Goal: Task Accomplishment & Management: Manage account settings

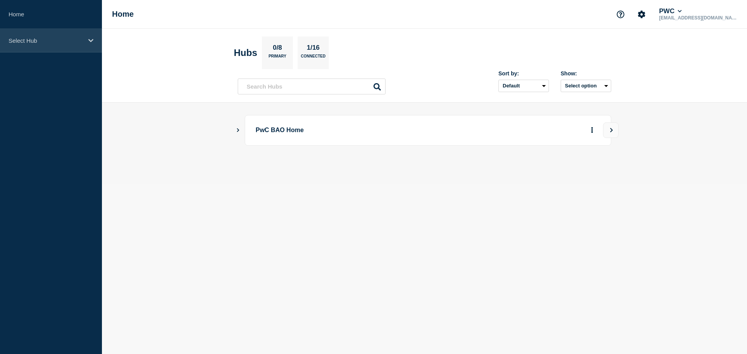
click at [96, 40] on div "Select Hub" at bounding box center [51, 41] width 102 height 24
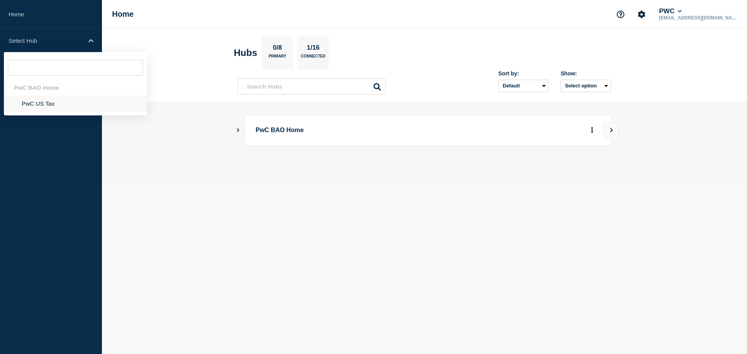
click at [42, 102] on li "PwC US Tax" at bounding box center [75, 104] width 143 height 16
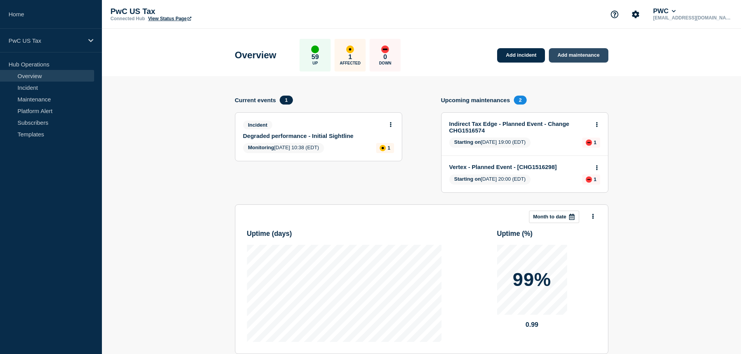
click at [576, 55] on link "Add maintenance" at bounding box center [578, 55] width 59 height 14
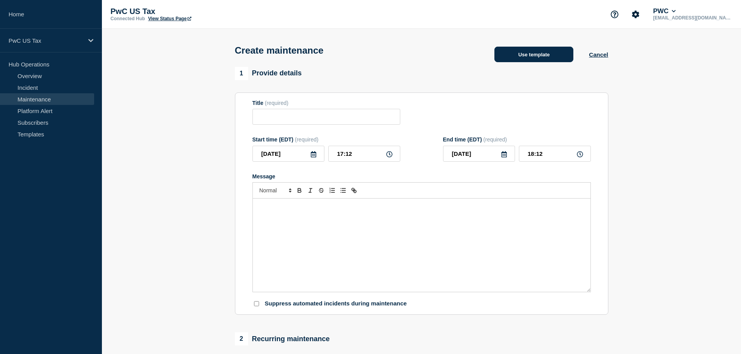
click at [552, 58] on button "Use template" at bounding box center [533, 55] width 79 height 16
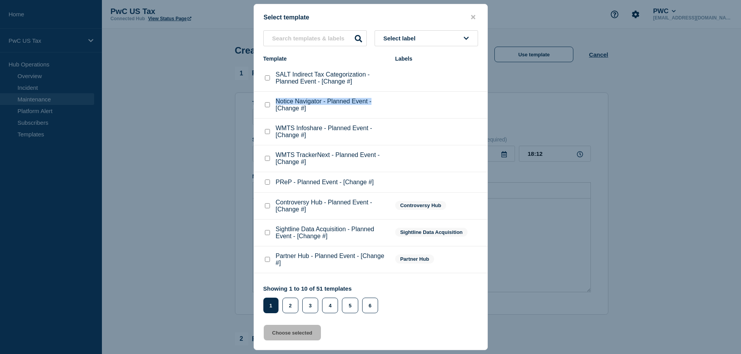
drag, startPoint x: 484, startPoint y: 89, endPoint x: 485, endPoint y: 102, distance: 13.3
click at [485, 102] on div "SALT Indirect Tax Categorization - Planned Event - [Change #] Notice Navigator …" at bounding box center [370, 172] width 233 height 214
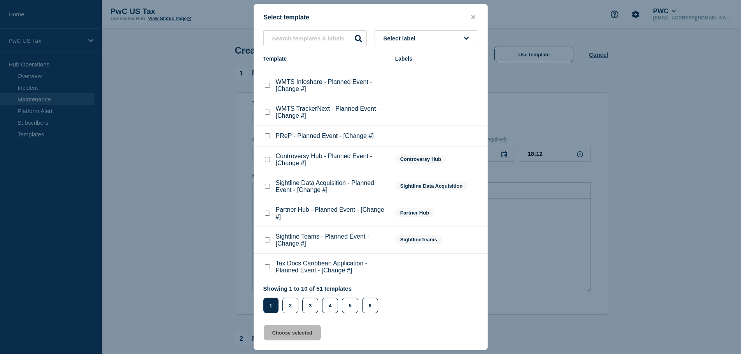
scroll to position [47, 0]
click at [297, 41] on input "text" at bounding box center [314, 38] width 103 height 16
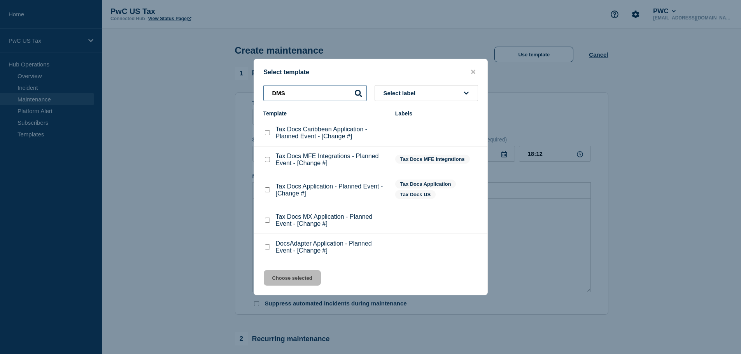
scroll to position [0, 0]
type input "DMS"
click at [355, 94] on icon at bounding box center [358, 93] width 7 height 7
click at [266, 250] on checkbox"] "DocsAdapter Application - Planned Event - [Change #] checkbox" at bounding box center [267, 247] width 5 height 5
checkbox checkbox"] "true"
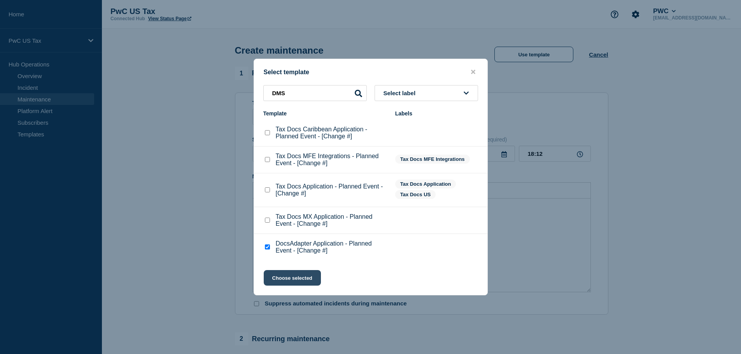
click at [285, 281] on button "Choose selected" at bounding box center [292, 278] width 57 height 16
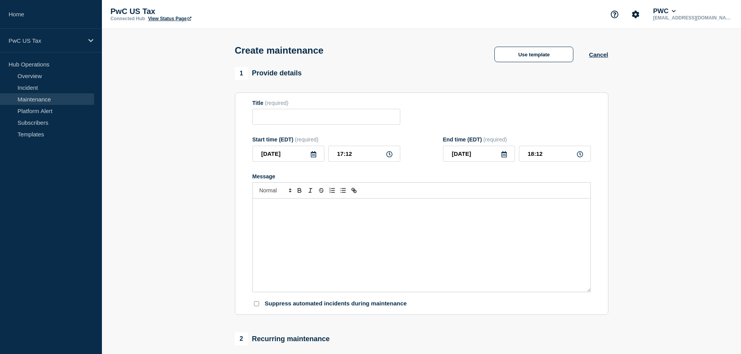
type input "DocsAdapter Application - Planned Event - [Change #]"
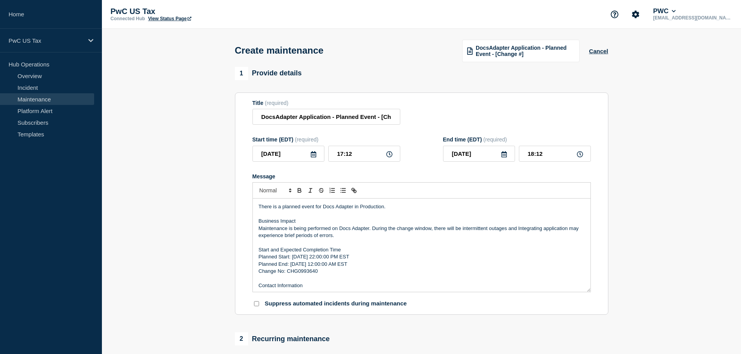
click at [402, 257] on p "Planned Start: 2023-05-25 22:00:00 PM EST" at bounding box center [422, 257] width 326 height 7
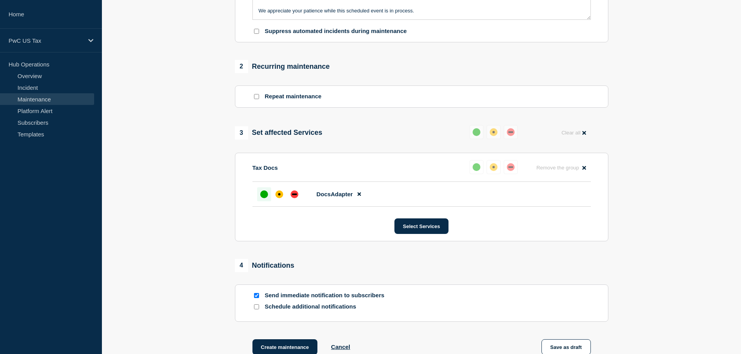
scroll to position [281, 0]
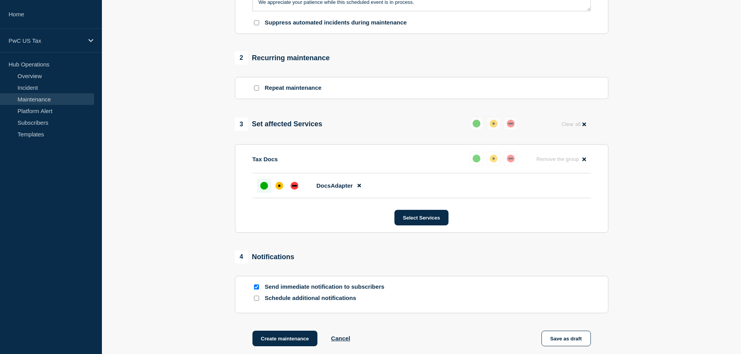
click at [255, 290] on input "Send immediate notification to subscribers" at bounding box center [256, 287] width 5 height 5
checkbox input "false"
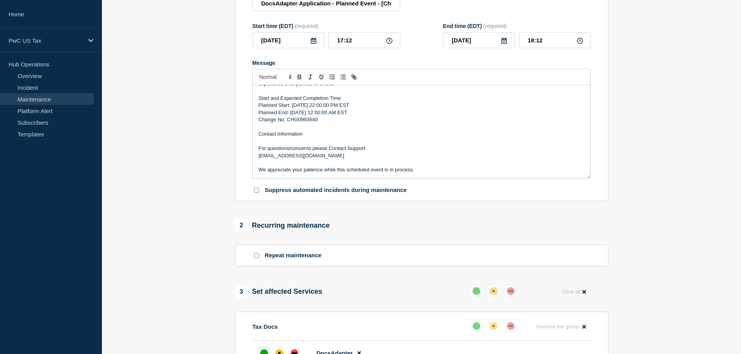
scroll to position [110, 0]
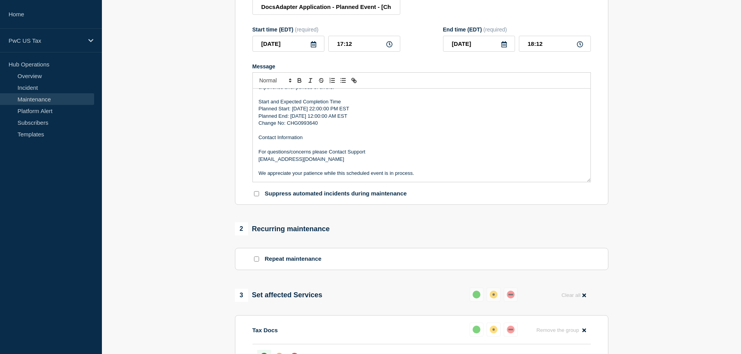
click at [303, 105] on p "Start and Expected Completion Time" at bounding box center [422, 101] width 326 height 7
click at [304, 111] on p "Planned Start: 2023-05-25 22:00:00 PM EST" at bounding box center [422, 108] width 326 height 7
click at [310, 111] on p "Planned Start: 2025-05-25 22:00:00 PM EST" at bounding box center [422, 108] width 326 height 7
click at [318, 109] on p "Planned Start: 2025-08-25 22:00:00 PM EST" at bounding box center [422, 108] width 326 height 7
click at [303, 117] on p "Planned End: 2023-05-26 12:00:00 AM EST" at bounding box center [422, 116] width 326 height 7
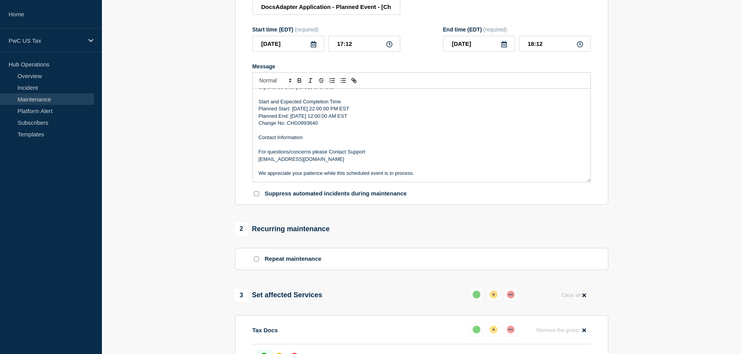
click at [301, 117] on p "Planned End: 2023-05-26 12:00:00 AM EST" at bounding box center [422, 116] width 326 height 7
click at [307, 120] on p "Planned End: 2025-05-26 12:00:00 AM EST" at bounding box center [422, 116] width 326 height 7
click at [308, 119] on p "Planned End: 2025-05-26 12:00:00 AM EST" at bounding box center [422, 116] width 326 height 7
click at [316, 116] on p "Planned End: 2025-08-26 12:00:00 AM EST" at bounding box center [422, 116] width 326 height 7
click at [323, 117] on p "Planned End: 2025-08-27 12:00:00 AM EST" at bounding box center [422, 116] width 326 height 7
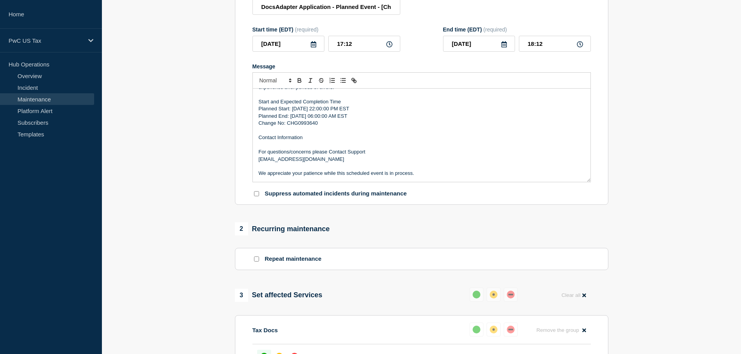
click at [396, 124] on p "Change No: CHG0993640" at bounding box center [422, 123] width 326 height 7
click at [304, 126] on p "Change No: CHG0993640" at bounding box center [422, 123] width 326 height 7
click at [383, 134] on p "Message" at bounding box center [422, 130] width 326 height 7
click at [329, 124] on p "Change No: CHG1516634" at bounding box center [422, 123] width 326 height 7
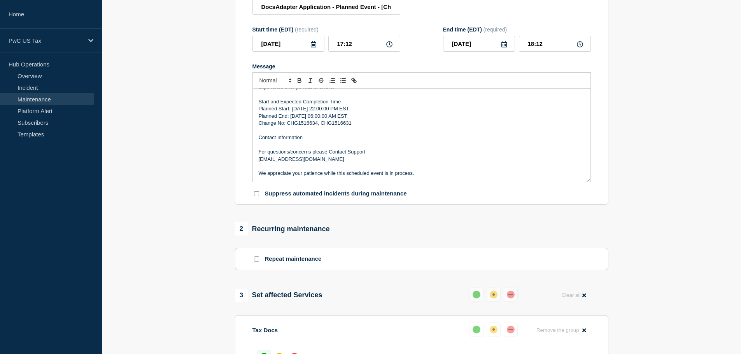
click at [650, 117] on section "1 Provide details Title (required) DocsAdapter Application - Planned Event - [C…" at bounding box center [421, 247] width 639 height 581
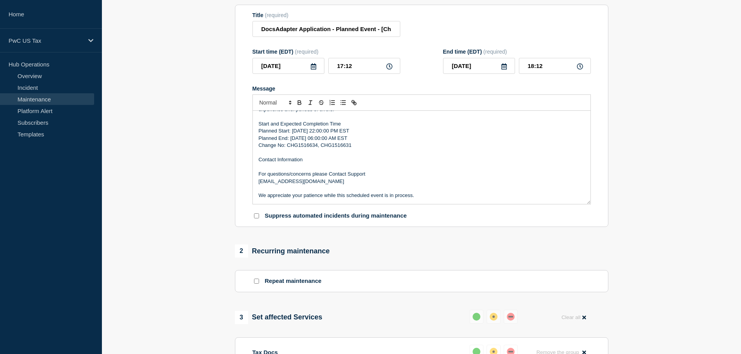
scroll to position [89, 0]
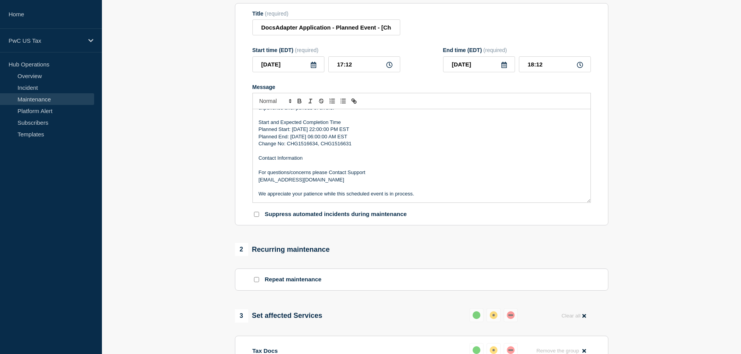
click at [422, 82] on form "Title (required) DocsAdapter Application - Planned Event - [Change #] Start tim…" at bounding box center [421, 115] width 338 height 208
click at [366, 67] on input "17:12" at bounding box center [364, 64] width 72 height 16
click at [672, 64] on section "1 Provide details Title (required) DocsAdapter Application - Planned Event - [C…" at bounding box center [421, 267] width 639 height 581
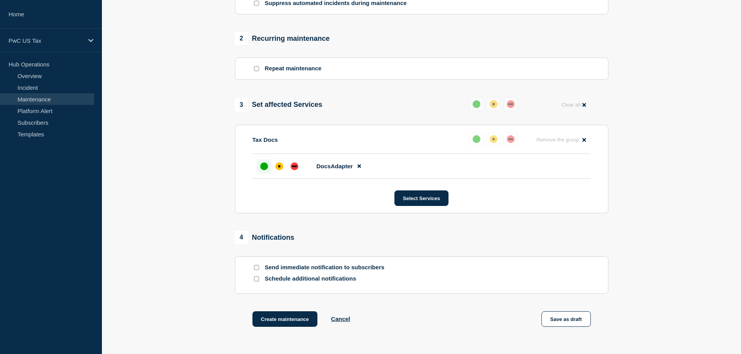
scroll to position [365, 0]
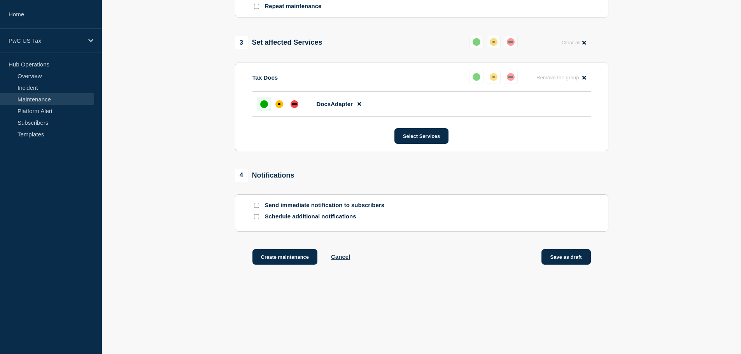
click at [566, 258] on button "Save as draft" at bounding box center [565, 257] width 49 height 16
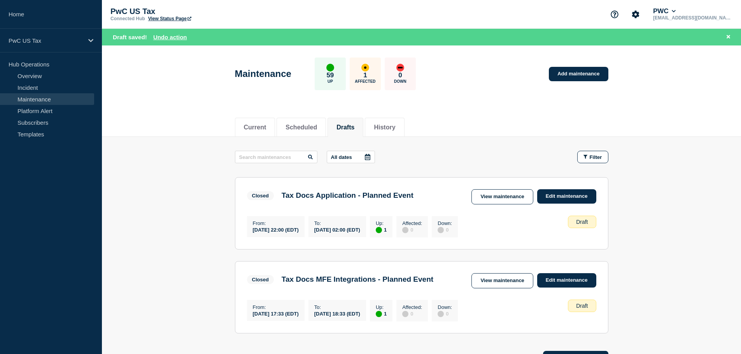
click at [353, 125] on button "Drafts" at bounding box center [345, 127] width 18 height 7
click at [266, 124] on button "Current" at bounding box center [255, 127] width 23 height 7
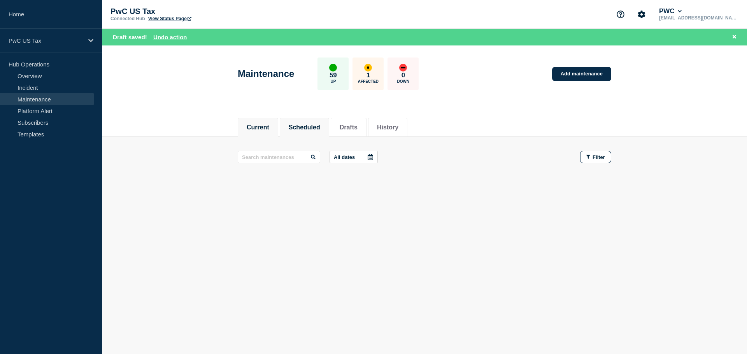
click at [312, 126] on button "Scheduled" at bounding box center [305, 127] width 32 height 7
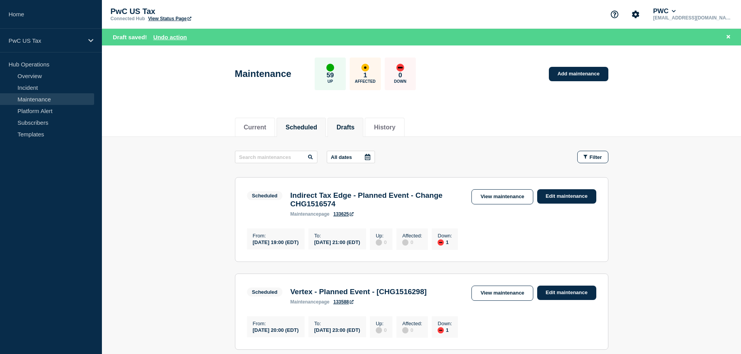
click at [352, 127] on button "Drafts" at bounding box center [345, 127] width 18 height 7
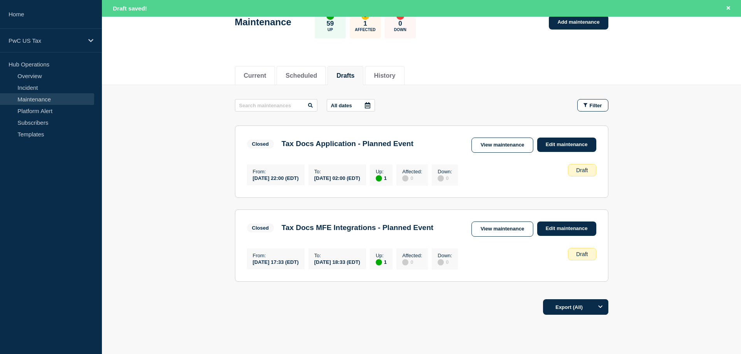
scroll to position [34, 0]
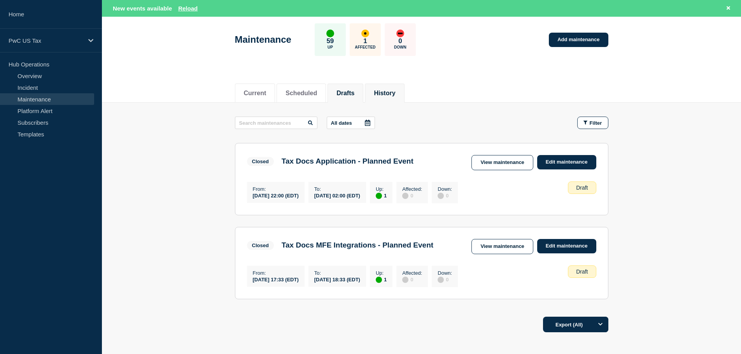
click at [395, 90] on button "History" at bounding box center [384, 93] width 21 height 7
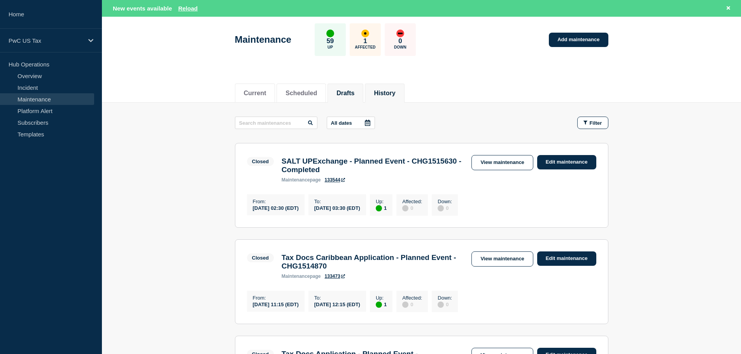
click at [354, 91] on button "Drafts" at bounding box center [345, 93] width 18 height 7
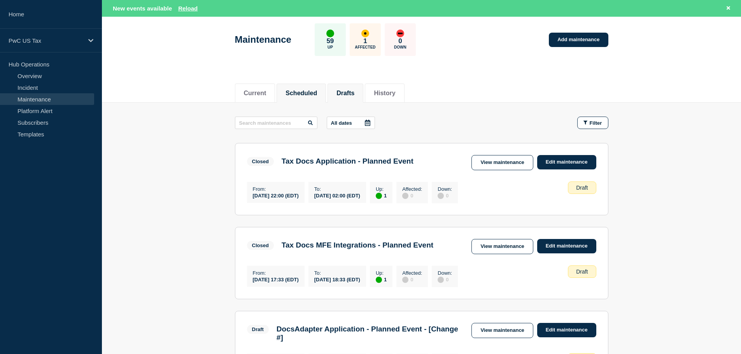
click at [310, 91] on button "Scheduled" at bounding box center [301, 93] width 32 height 7
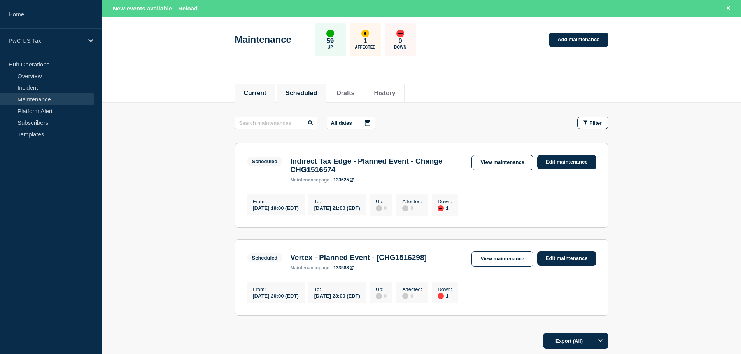
click at [266, 91] on button "Current" at bounding box center [255, 93] width 23 height 7
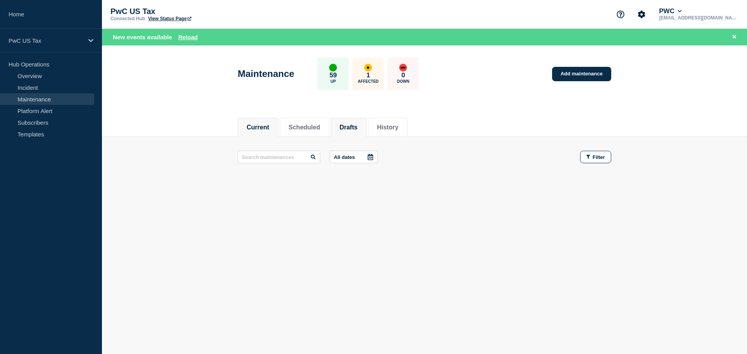
click at [357, 124] on button "Drafts" at bounding box center [349, 127] width 18 height 7
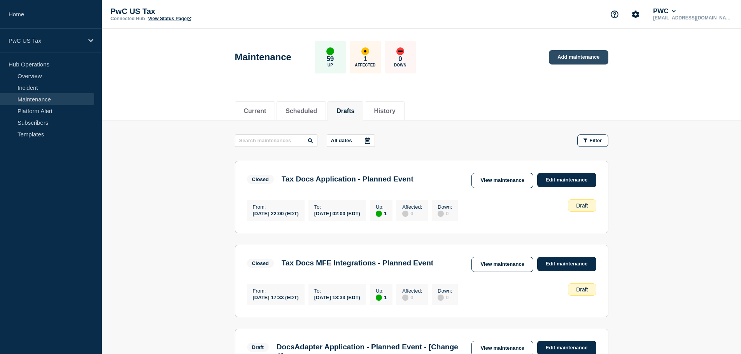
click at [564, 58] on link "Add maintenance" at bounding box center [578, 57] width 59 height 14
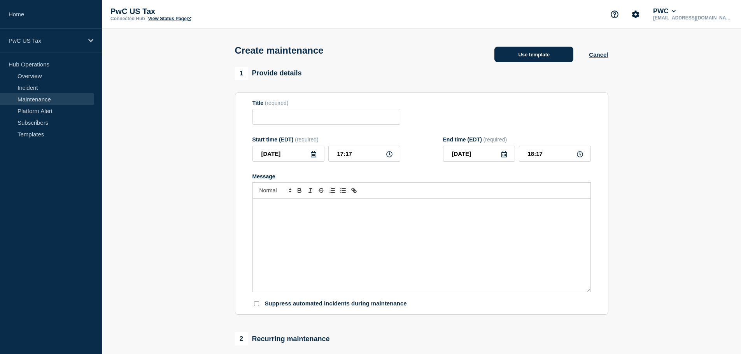
click at [550, 58] on button "Use template" at bounding box center [533, 55] width 79 height 16
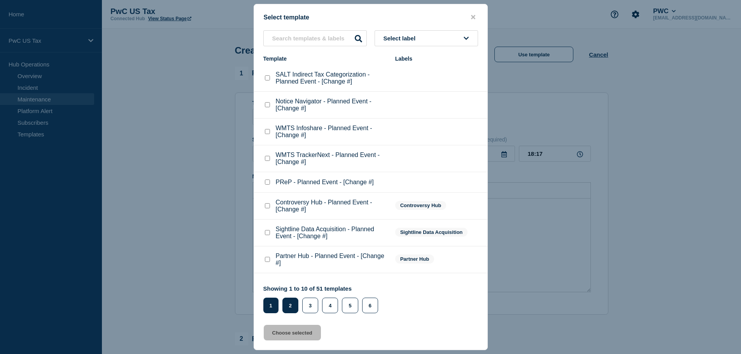
click at [292, 307] on button "2" at bounding box center [290, 306] width 16 height 16
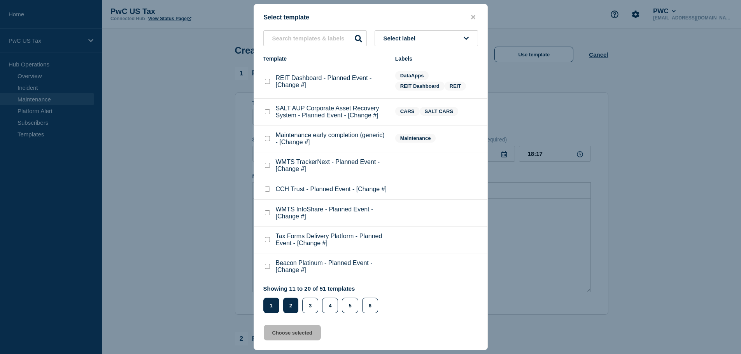
click at [270, 310] on button "1" at bounding box center [271, 306] width 16 height 16
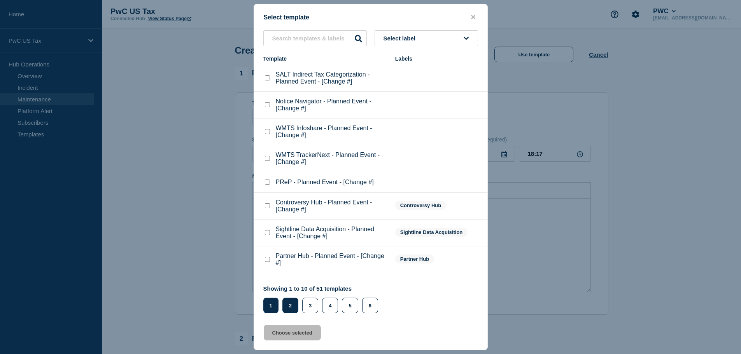
click at [292, 309] on button "2" at bounding box center [290, 306] width 16 height 16
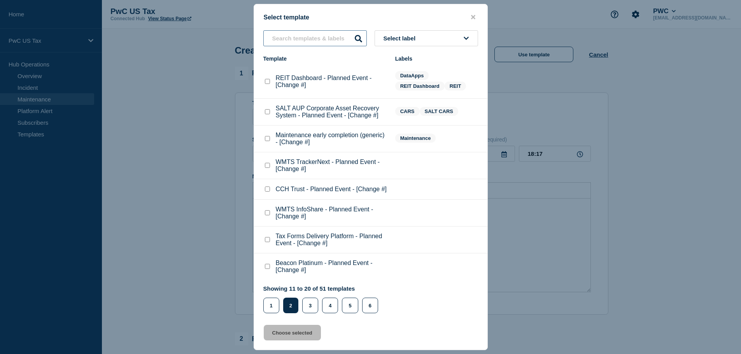
click at [293, 36] on input "text" at bounding box center [314, 38] width 103 height 16
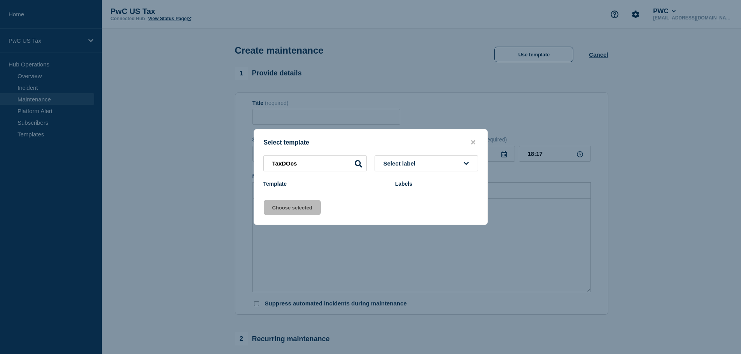
click at [356, 164] on icon at bounding box center [358, 163] width 7 height 7
click at [283, 163] on input "TaxDOcs" at bounding box center [314, 164] width 103 height 16
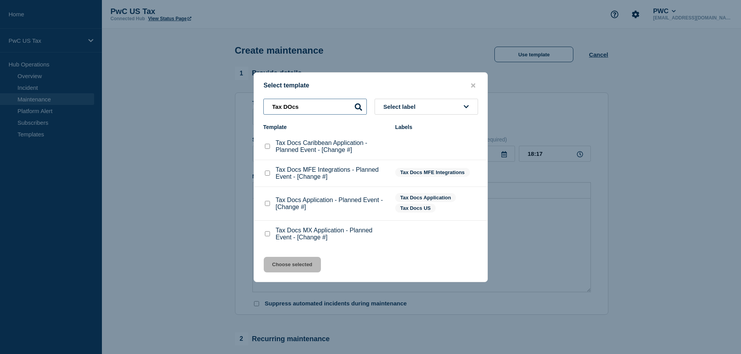
type input "Tax DOcs"
click at [265, 206] on checkbox"] "Tax Docs Application - Planned Event - [Change #] checkbox" at bounding box center [267, 203] width 5 height 5
checkbox checkbox"] "true"
click at [287, 264] on button "Choose selected" at bounding box center [292, 265] width 57 height 16
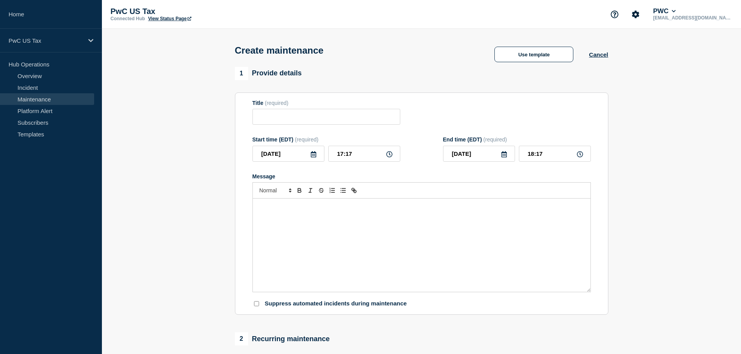
type input "Tax Docs Application - Planned Event - [Change #]"
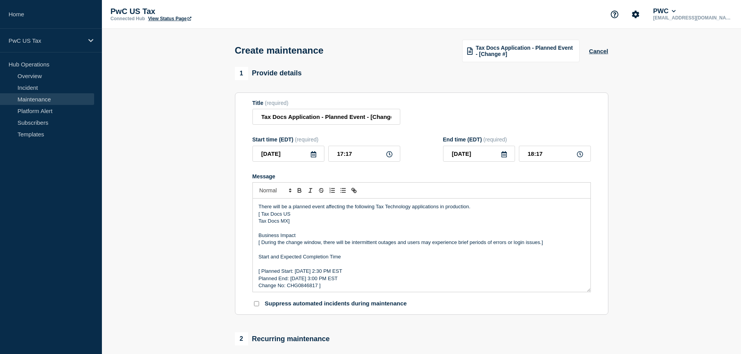
click at [326, 225] on p "Tax Docs MX]" at bounding box center [422, 221] width 326 height 7
drag, startPoint x: 294, startPoint y: 224, endPoint x: 261, endPoint y: 223, distance: 33.1
click at [261, 223] on p "Tax Docs MX]" at bounding box center [422, 221] width 326 height 7
click at [266, 232] on p "Message" at bounding box center [422, 228] width 326 height 7
click at [287, 224] on p "Tax Docs MX]" at bounding box center [422, 221] width 326 height 7
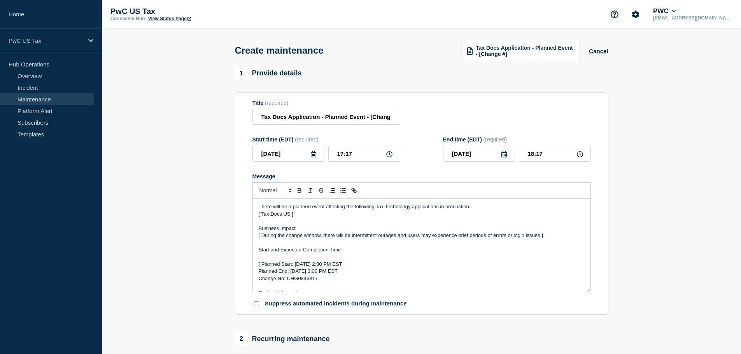
click at [339, 268] on p "[ Planned Start: Tuesday, August 23th 2:30 PM EST" at bounding box center [422, 264] width 326 height 7
click at [348, 266] on p "[ Planned Start: Tuesday, August 26th 2:30 PM EST" at bounding box center [422, 264] width 326 height 7
click at [356, 264] on p "[ Planned Start: Tuesday, August 26th 10:30 PM EST" at bounding box center [422, 264] width 326 height 7
click at [355, 266] on p "[ Planned Start: Tuesday, August 26th 10:30 PM EST" at bounding box center [422, 264] width 326 height 7
click at [335, 271] on p "Planned End: Tuesday, August 23th 3:00 PM EST" at bounding box center [422, 271] width 326 height 7
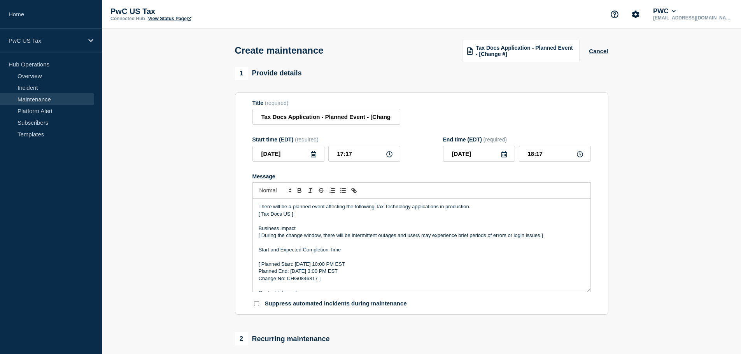
click at [345, 275] on p "Planned End: Tuesday, August 26th 3:00 PM EST" at bounding box center [422, 271] width 326 height 7
click at [344, 275] on p "Planned End: Tuesday, August 26th 3:00 PM EST" at bounding box center [422, 271] width 326 height 7
click at [351, 271] on p "Planned End: Tuesday, August 26th 11:00 PM EST" at bounding box center [422, 271] width 326 height 7
click at [345, 273] on p "Planned End: Tuesday, August 26th 11:30 PM EST" at bounding box center [422, 271] width 326 height 7
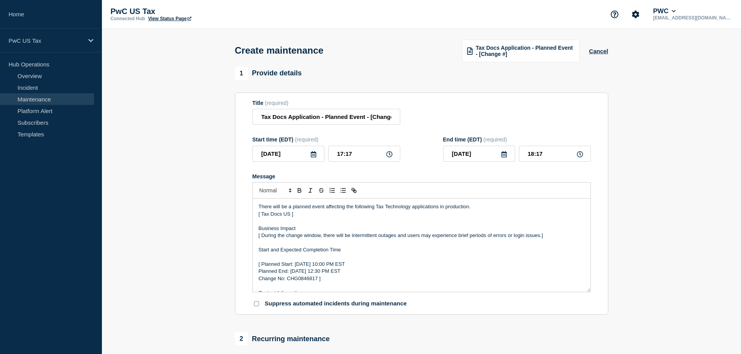
click at [408, 272] on p "Planned End: Tuesday, August 26th 12:30 PM EST" at bounding box center [422, 271] width 326 height 7
click at [314, 277] on p "Change No: CHG0846817 ]" at bounding box center [422, 278] width 326 height 7
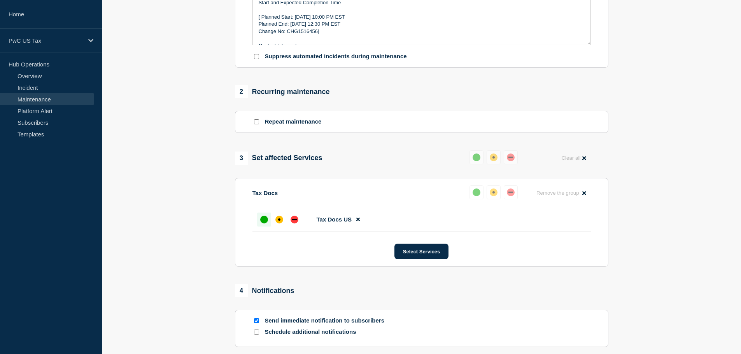
scroll to position [274, 0]
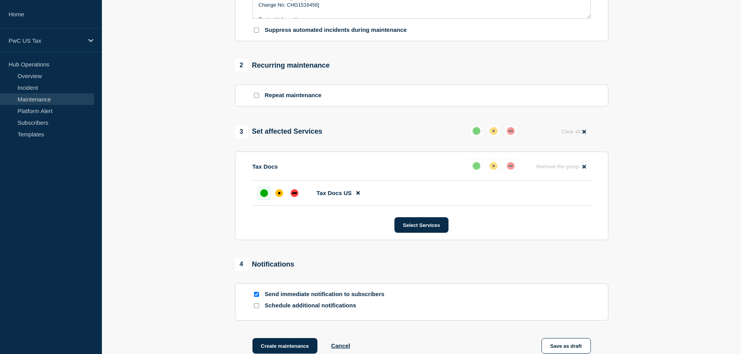
click at [259, 296] on input "Send immediate notification to subscribers" at bounding box center [256, 294] width 5 height 5
checkbox input "false"
click at [663, 243] on section "1 Provide details Title (required) Tax Docs Application - Planned Event - [Chan…" at bounding box center [421, 83] width 639 height 581
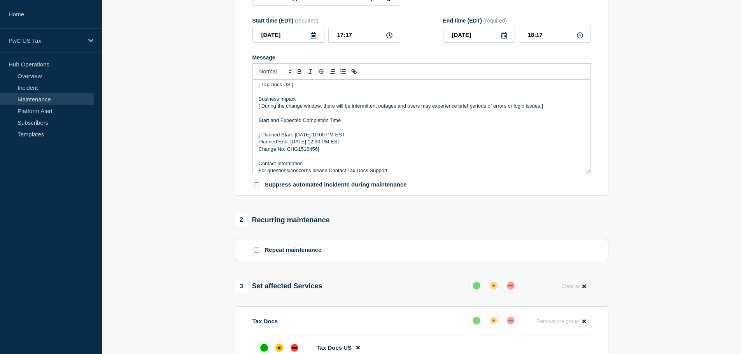
scroll to position [14, 0]
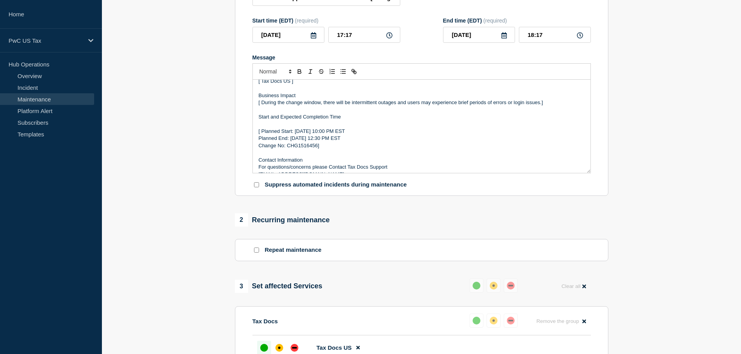
click at [335, 142] on p "Planned End: Tuesday, August 26th 12:30 PM EST" at bounding box center [422, 138] width 326 height 7
click at [359, 140] on p "Planned End: [DATE] 12:30 PM EST" at bounding box center [422, 138] width 326 height 7
click at [647, 137] on section "1 Provide details Title (required) Tax Docs Application - Planned Event - [Chan…" at bounding box center [421, 238] width 639 height 581
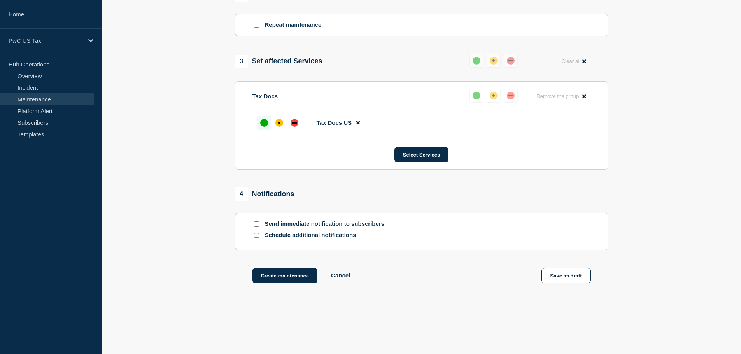
scroll to position [354, 0]
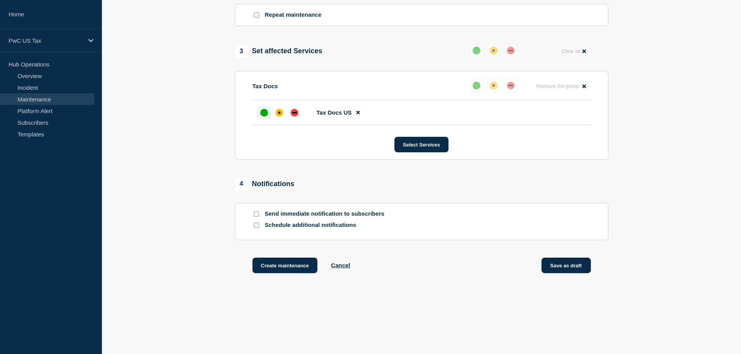
click at [568, 269] on button "Save as draft" at bounding box center [565, 266] width 49 height 16
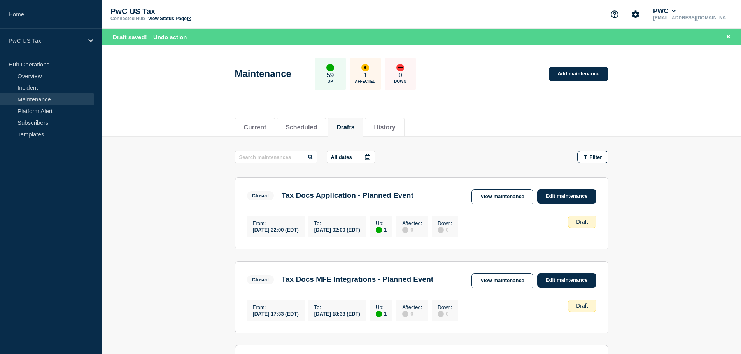
click at [354, 127] on button "Drafts" at bounding box center [345, 127] width 18 height 7
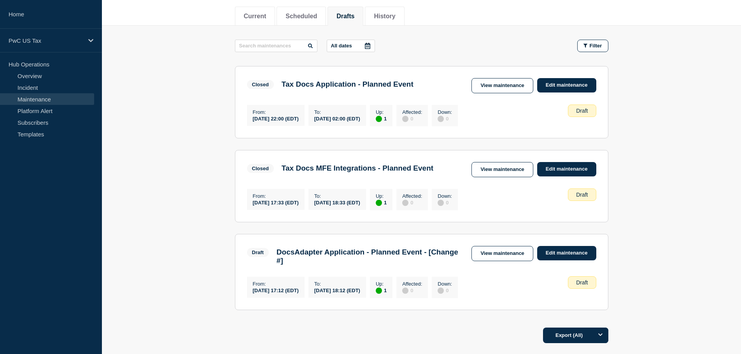
scroll to position [71, 0]
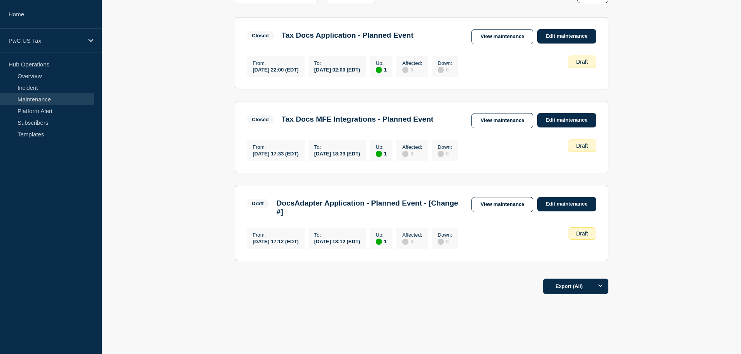
scroll to position [151, 0]
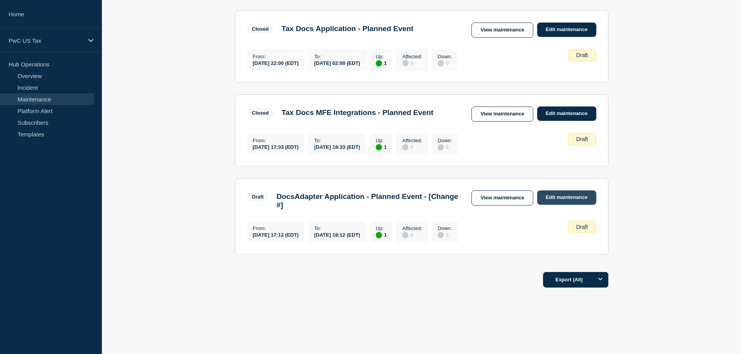
click at [564, 203] on link "Edit maintenance" at bounding box center [566, 198] width 59 height 14
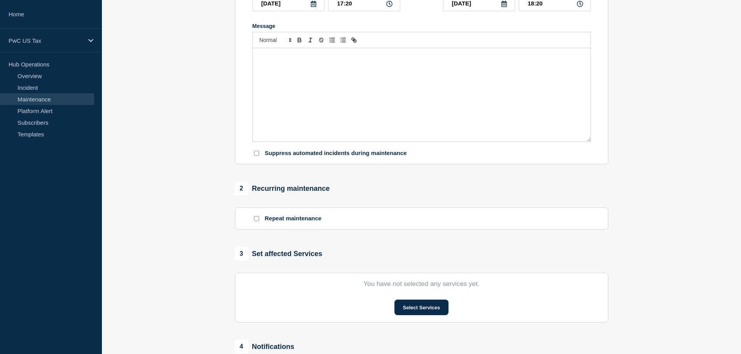
type input "DocsAdapter Application - Planned Event - [Change #]"
type input "17:12"
type input "18:12"
checkbox input "false"
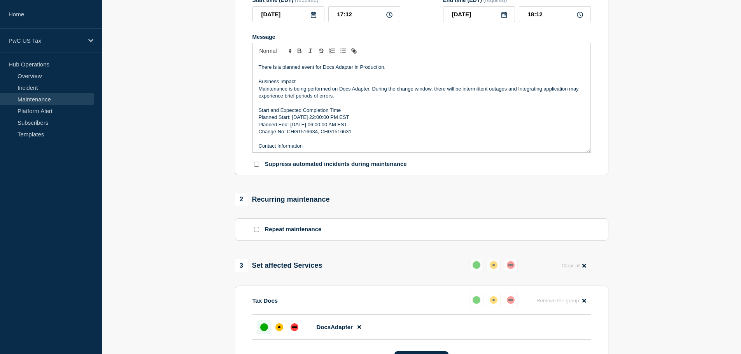
click at [324, 121] on p "Planned Start: [DATE] 22:00:00 PM EST" at bounding box center [422, 117] width 326 height 7
click at [326, 128] on p "Planned End: 2025-08-27 06:00:00 AM EST" at bounding box center [422, 124] width 326 height 7
click at [324, 128] on p "Planned End: 2025-08-27 06:00:00 AM EST" at bounding box center [422, 124] width 326 height 7
click at [323, 128] on p "Planned End: 2025-08-27 06:00:00 AM EST" at bounding box center [422, 124] width 326 height 7
click at [329, 128] on p "Planned End: 2025-08-27 12:00:00 AM EST" at bounding box center [422, 124] width 326 height 7
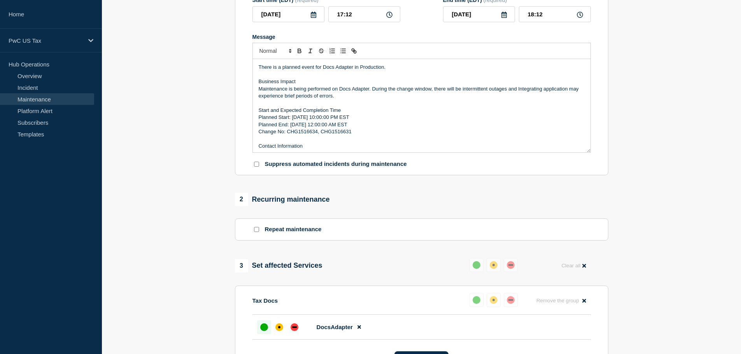
click at [327, 128] on p "Planned End: 2025-08-27 12:00:00 AM EST" at bounding box center [422, 124] width 326 height 7
click at [714, 117] on section "1 Provide details Title (required) DocsAdapter Application - Planned Event - [C…" at bounding box center [421, 217] width 639 height 581
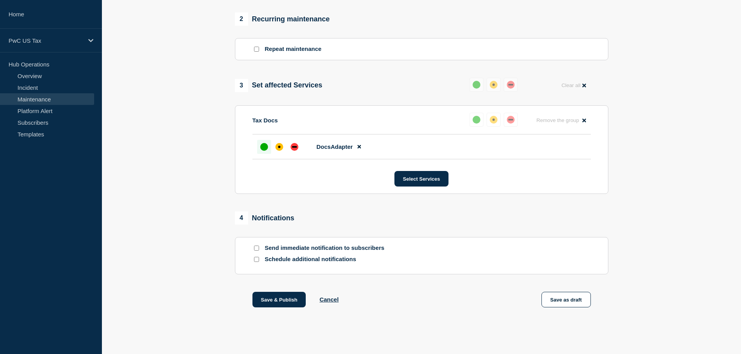
scroll to position [339, 0]
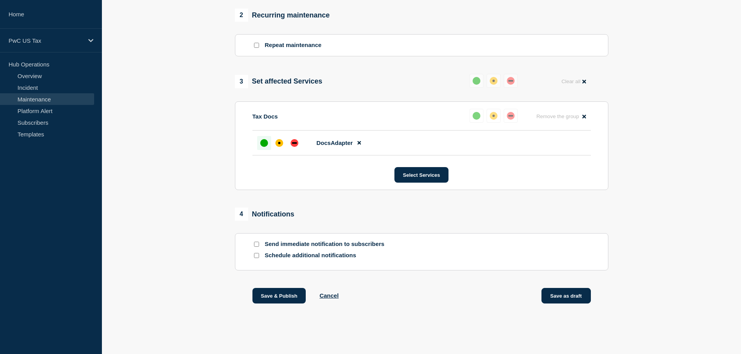
click at [574, 294] on button "Save as draft" at bounding box center [565, 296] width 49 height 16
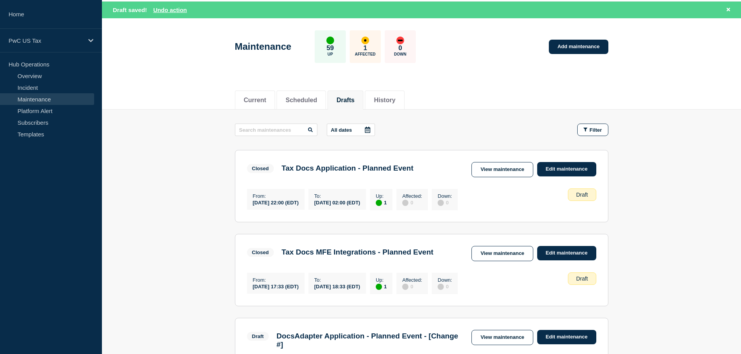
scroll to position [26, 0]
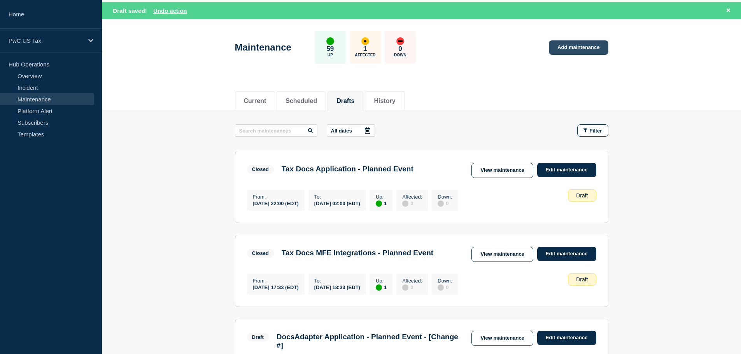
click at [568, 52] on link "Add maintenance" at bounding box center [578, 47] width 59 height 14
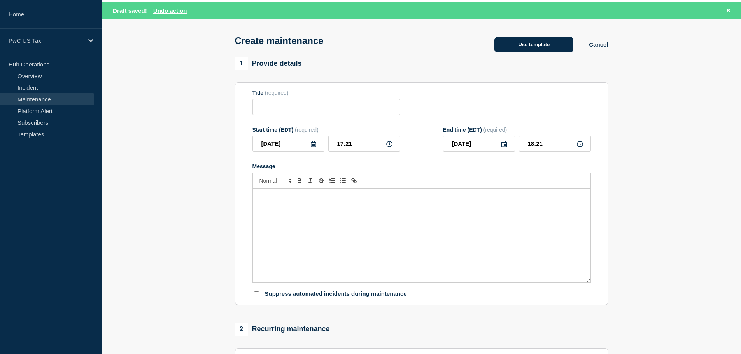
click at [521, 49] on button "Use template" at bounding box center [533, 45] width 79 height 16
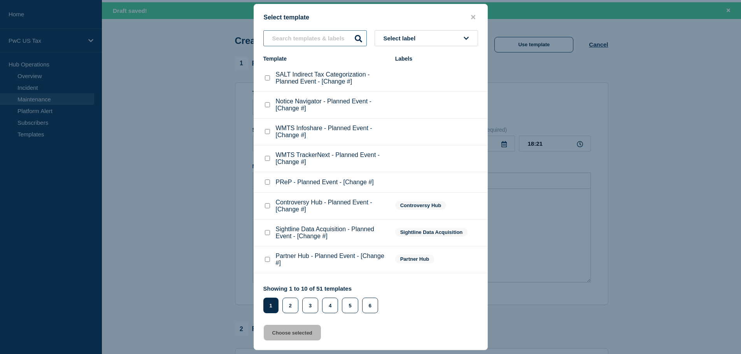
click at [305, 33] on input "text" at bounding box center [314, 38] width 103 height 16
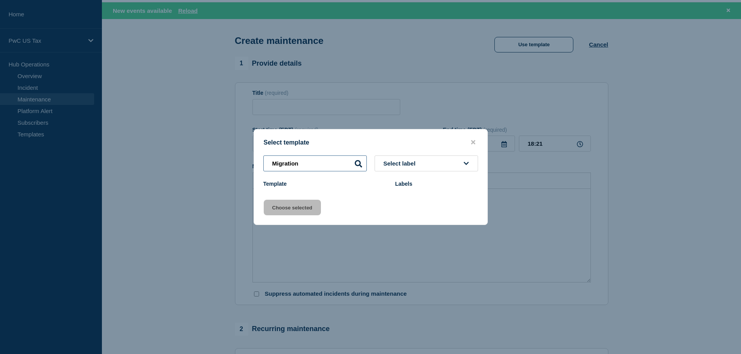
type input "Migration"
click at [356, 166] on icon at bounding box center [358, 163] width 7 height 7
click at [475, 141] on button "close button" at bounding box center [473, 142] width 9 height 7
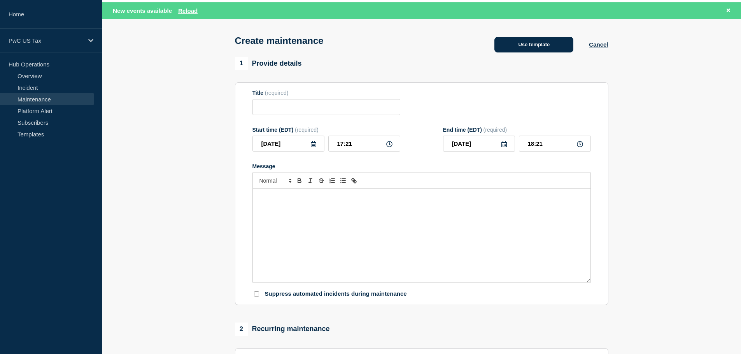
click at [508, 47] on button "Use template" at bounding box center [533, 45] width 79 height 16
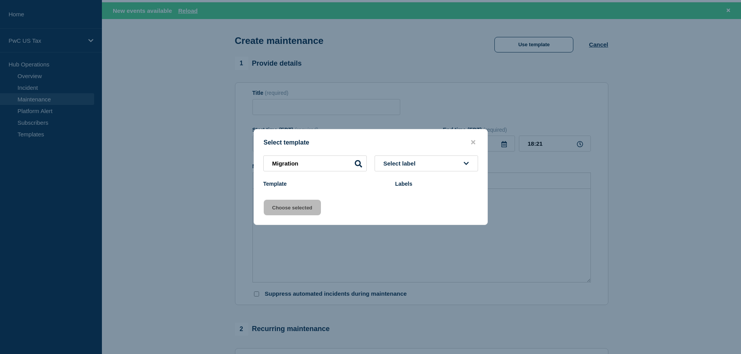
click at [470, 140] on button "close button" at bounding box center [473, 142] width 9 height 7
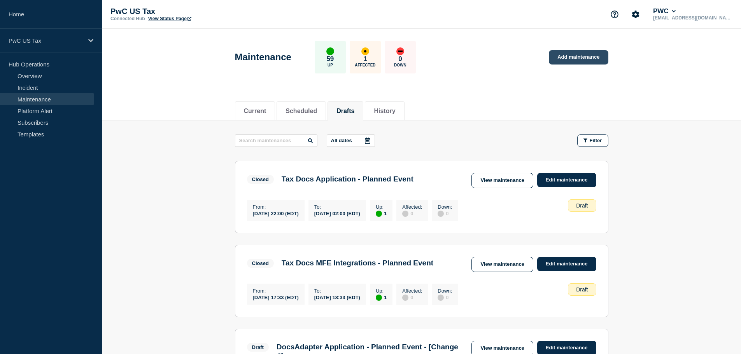
click at [561, 57] on link "Add maintenance" at bounding box center [578, 57] width 59 height 14
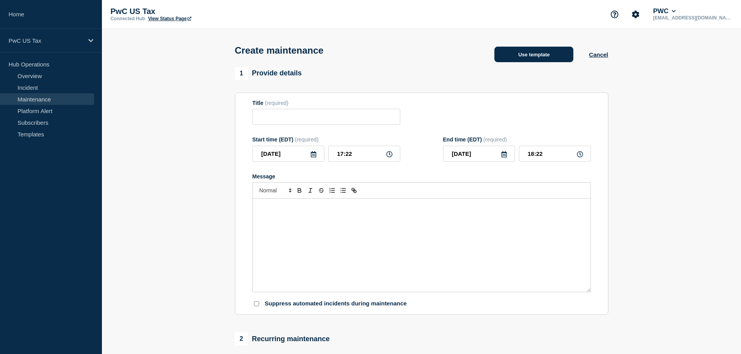
click at [545, 61] on button "Use template" at bounding box center [533, 55] width 79 height 16
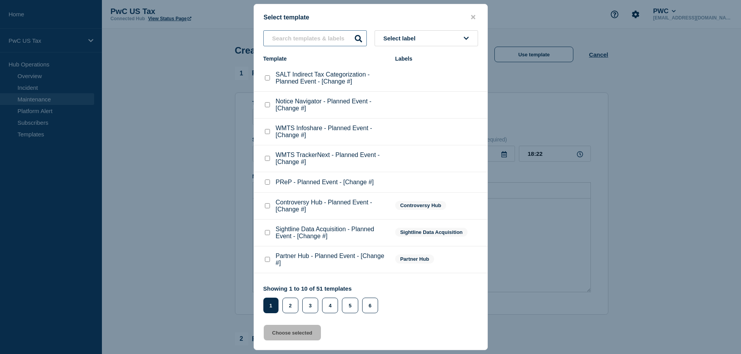
click at [334, 39] on input "text" at bounding box center [314, 38] width 103 height 16
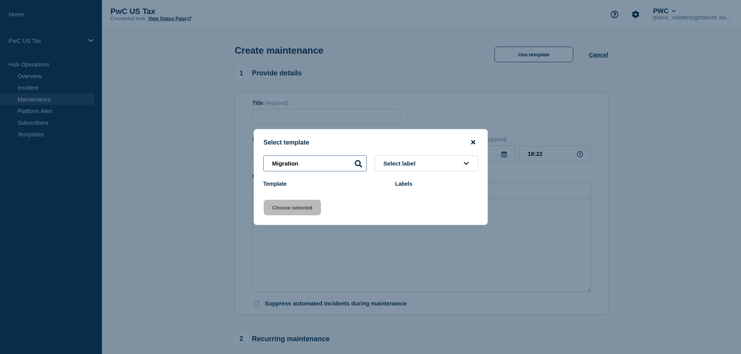
type input "Migration"
click at [471, 142] on icon "close button" at bounding box center [473, 142] width 4 height 6
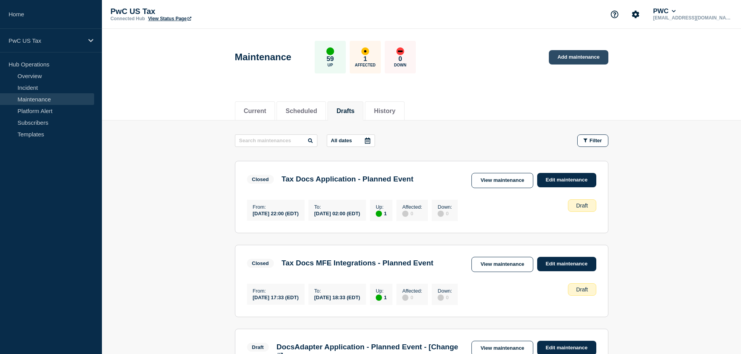
click at [574, 58] on link "Add maintenance" at bounding box center [578, 57] width 59 height 14
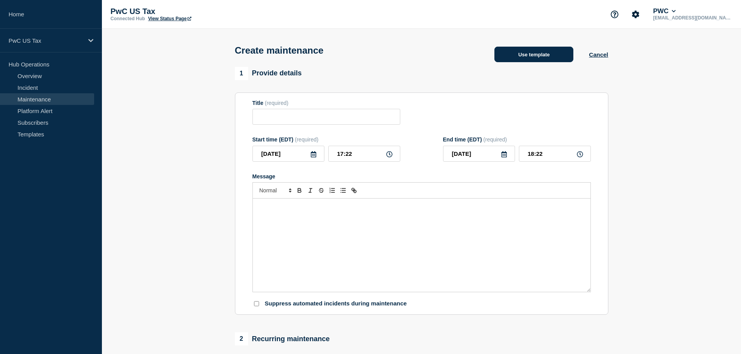
click at [528, 58] on button "Use template" at bounding box center [533, 55] width 79 height 16
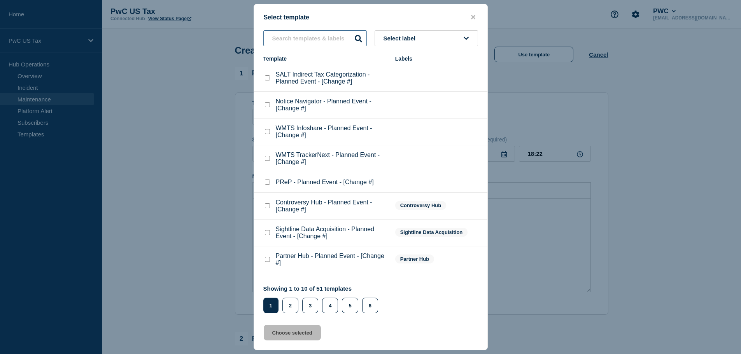
click at [310, 39] on input "text" at bounding box center [314, 38] width 103 height 16
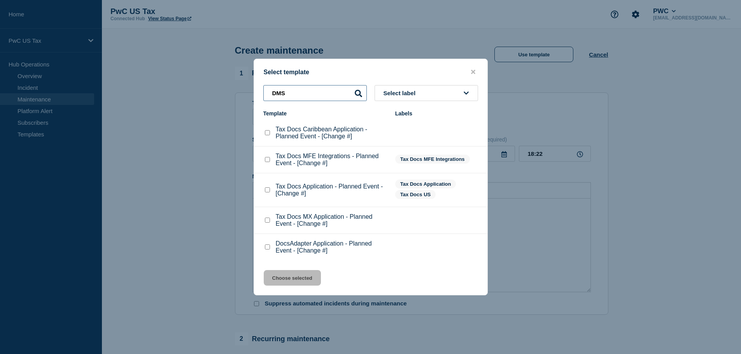
type input "DMS"
click at [662, 153] on div at bounding box center [370, 177] width 741 height 354
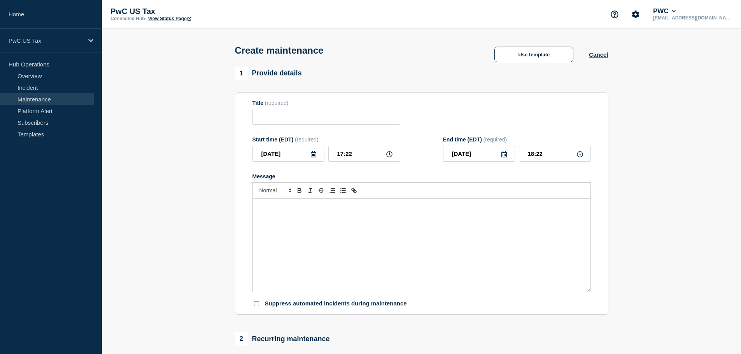
drag, startPoint x: 600, startPoint y: 58, endPoint x: 624, endPoint y: 109, distance: 56.7
click at [615, 100] on main "Create maintenance Use template Cancel 1 Provide details Title (required) Start…" at bounding box center [421, 353] width 639 height 648
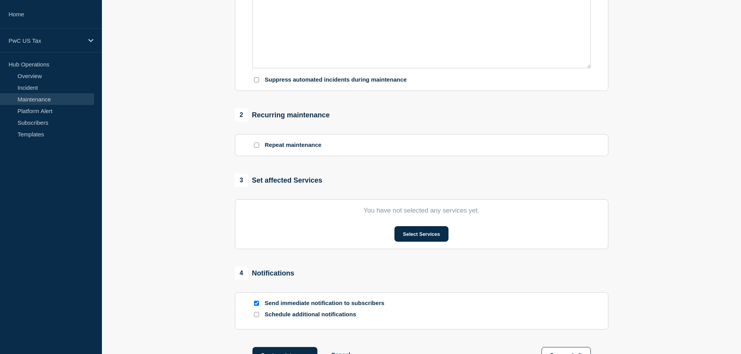
scroll to position [254, 0]
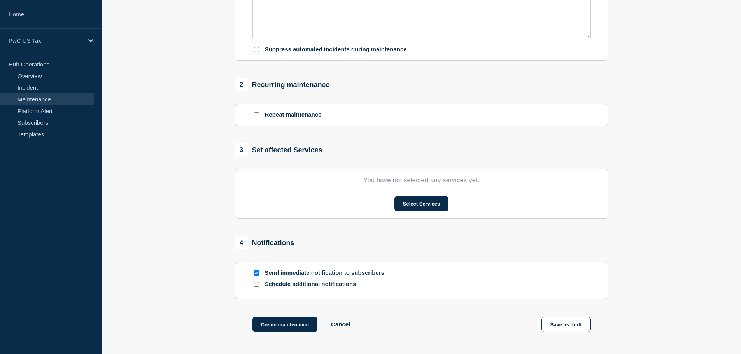
click at [254, 271] on div at bounding box center [256, 273] width 8 height 7
click at [255, 276] on input "Send immediate notification to subscribers" at bounding box center [256, 273] width 5 height 5
checkbox input "false"
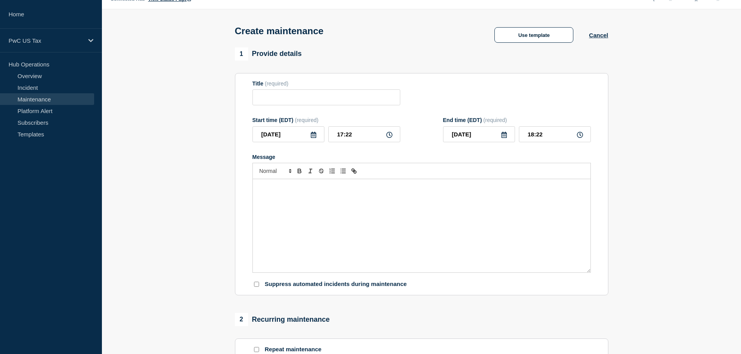
scroll to position [0, 0]
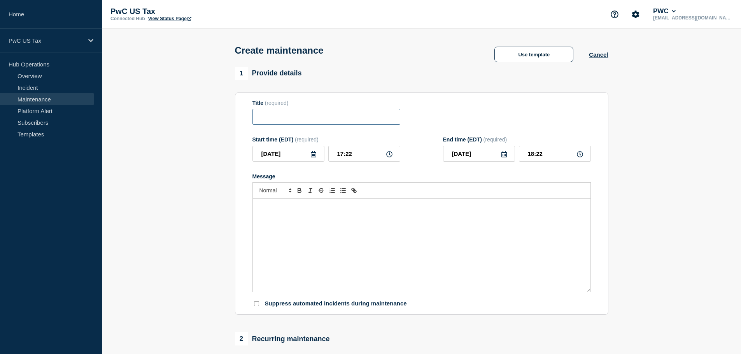
click at [287, 114] on input "Title" at bounding box center [326, 117] width 148 height 16
paste input "Tax Docs MX Application - Planned Event - [Change #]"
click at [279, 120] on input "Tax Docs MX Application - Planned Event - [Change #]" at bounding box center [326, 117] width 148 height 16
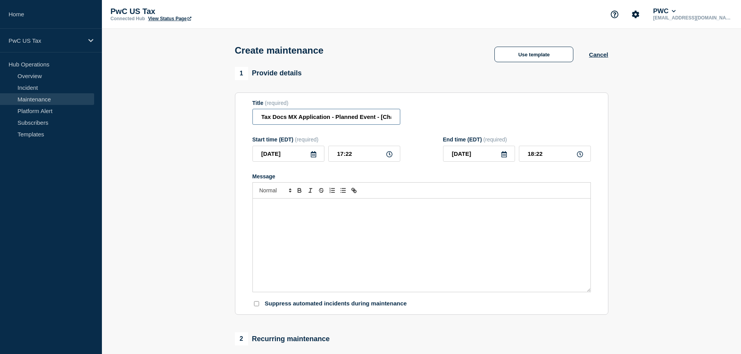
drag, startPoint x: 268, startPoint y: 119, endPoint x: 243, endPoint y: 119, distance: 24.1
click at [243, 119] on section "Title (required) Tax Docs MX Application - Planned Event - [Change #] Start tim…" at bounding box center [421, 204] width 373 height 223
click at [307, 121] on input "DMS Legacy MX Application - Planned Event - [Change #]" at bounding box center [326, 117] width 148 height 16
click at [318, 118] on input "DMS Legacy Application - Planned Event - [Change #]" at bounding box center [326, 117] width 148 height 16
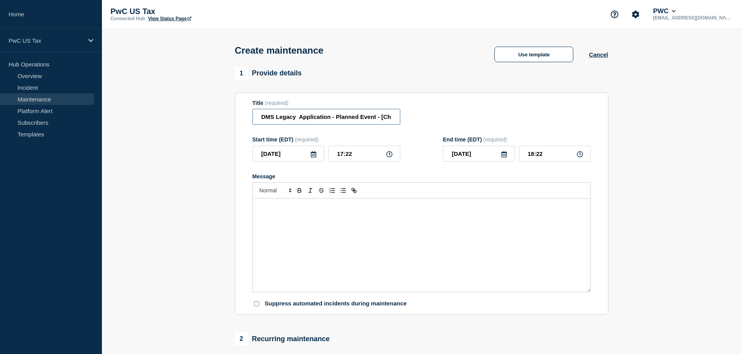
click at [294, 117] on input "DMS Legacy Application - Planned Event - [Change #]" at bounding box center [326, 117] width 148 height 16
type input "DMS Legacy Migration Application - Planned Event - [Change #]"
click at [314, 219] on div "Message" at bounding box center [422, 245] width 338 height 93
click at [286, 247] on div "Message" at bounding box center [422, 245] width 338 height 93
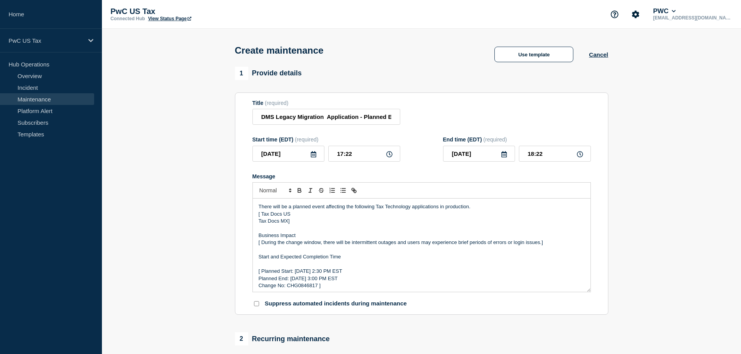
click at [289, 222] on p "Tax Docs MX]" at bounding box center [422, 221] width 326 height 7
click at [287, 221] on p "Tax Docs MX]" at bounding box center [422, 221] width 326 height 7
drag, startPoint x: 287, startPoint y: 221, endPoint x: 264, endPoint y: 218, distance: 22.4
click at [264, 218] on div "There will be a planned event affecting the following Tax Technology applicatio…" at bounding box center [422, 245] width 338 height 93
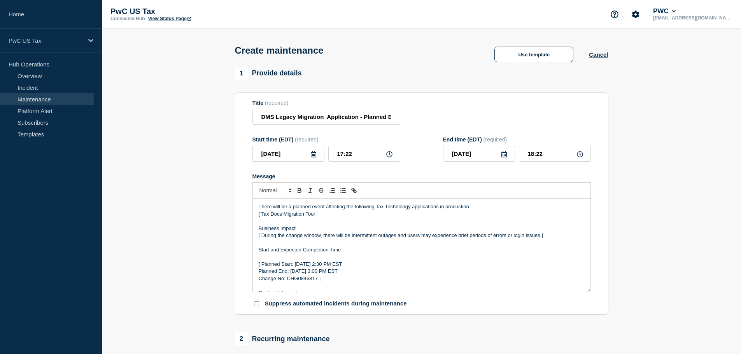
click at [324, 218] on p "[ Tax Docs Migration Tool" at bounding box center [422, 214] width 326 height 7
drag, startPoint x: 321, startPoint y: 215, endPoint x: 261, endPoint y: 218, distance: 59.6
click at [261, 218] on p "[ Tax Docs Migration Tool" at bounding box center [422, 214] width 326 height 7
click at [469, 277] on p "Change No: CHG0846817 ]" at bounding box center [422, 278] width 326 height 7
click at [337, 267] on p "[ Planned Start: Tuesday, August 23th 2:30 PM EST" at bounding box center [422, 264] width 326 height 7
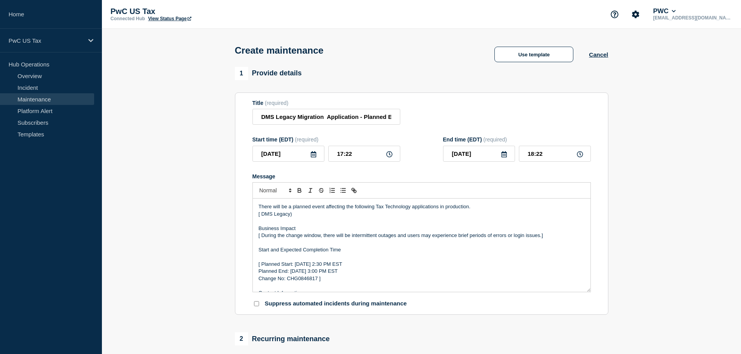
click at [340, 267] on p "[ Planned Start: Tuesday, August 23th 2:30 PM EST" at bounding box center [422, 264] width 326 height 7
click at [348, 267] on p "[ Planned Start: Tuesday, August 26th 2:30 PM EST" at bounding box center [422, 264] width 326 height 7
click at [354, 268] on p "[ Planned Start: Tuesday, August 26th 10:30 PM EST" at bounding box center [422, 264] width 326 height 7
click at [339, 282] on p "Change No: CHG0846817 ]" at bounding box center [422, 278] width 326 height 7
click at [334, 273] on p "Planned End: Tuesday, August 23th 3:00 PM EST" at bounding box center [422, 271] width 326 height 7
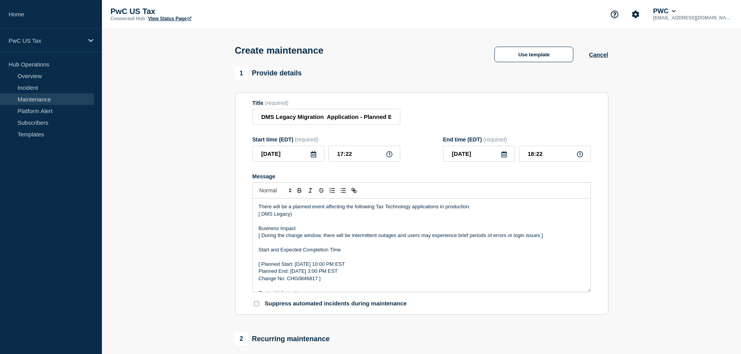
click at [335, 273] on p "Planned End: Tuesday, August 23th 3:00 PM EST" at bounding box center [422, 271] width 326 height 7
click at [344, 273] on p "Planned End: Tuesday, August 27th 3:00 PM EST" at bounding box center [422, 271] width 326 height 7
click at [357, 270] on p "Planned End: Tuesday, August 27th 06:00 PM EST" at bounding box center [422, 271] width 326 height 7
click at [348, 273] on p "Planned End: Tuesday, August 27th 06:00 PM EST" at bounding box center [422, 271] width 326 height 7
click at [347, 272] on p "Planned End: Tuesday, August 27th 06:00 PM EST" at bounding box center [422, 271] width 326 height 7
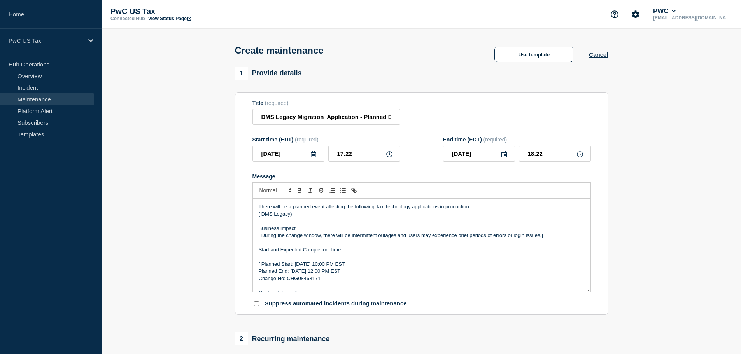
click at [351, 271] on p "Planned End: Tuesday, August 27th 12:00 PM EST" at bounding box center [422, 271] width 326 height 7
click at [311, 278] on p "Change No: CHG08468171" at bounding box center [422, 278] width 326 height 7
click at [320, 282] on p "Change No: CHG1516606," at bounding box center [422, 278] width 326 height 7
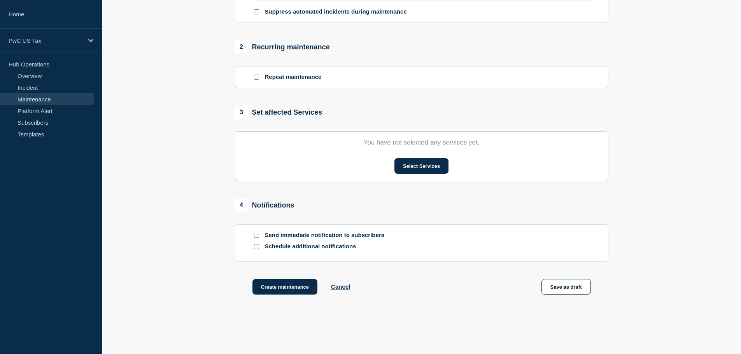
scroll to position [295, 0]
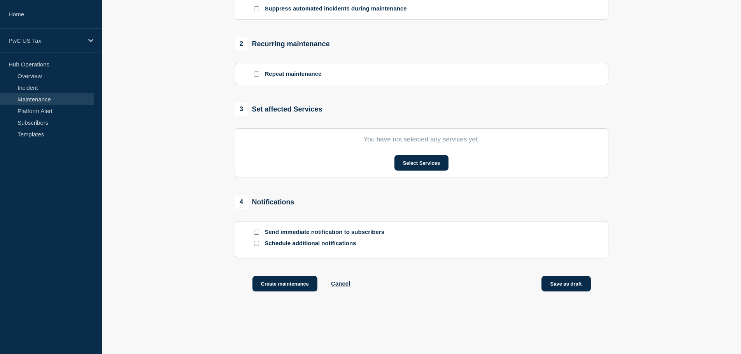
click at [572, 287] on button "Save as draft" at bounding box center [565, 284] width 49 height 16
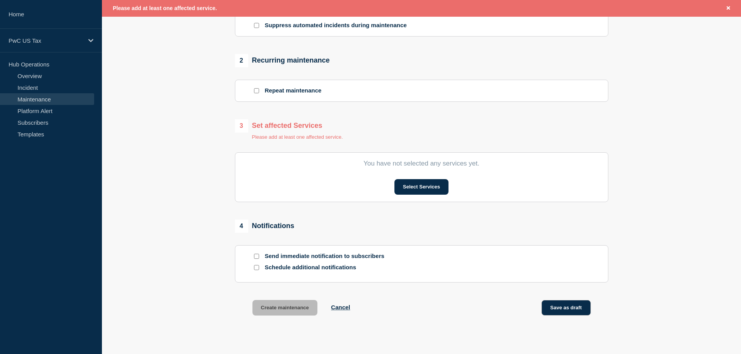
scroll to position [312, 0]
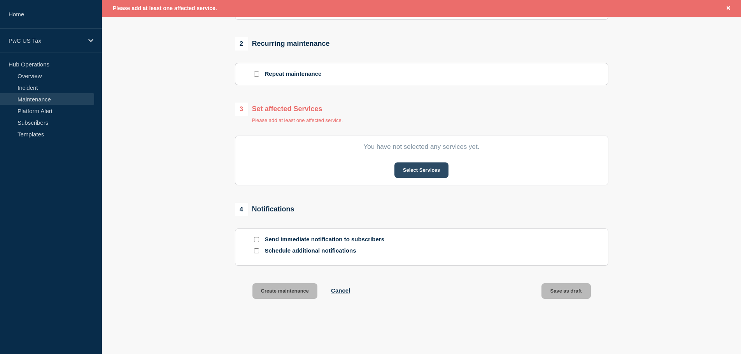
click at [408, 170] on button "Select Services" at bounding box center [421, 171] width 54 height 16
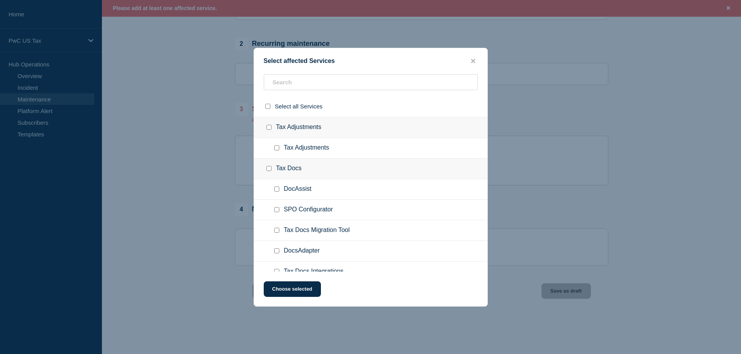
scroll to position [1151, 0]
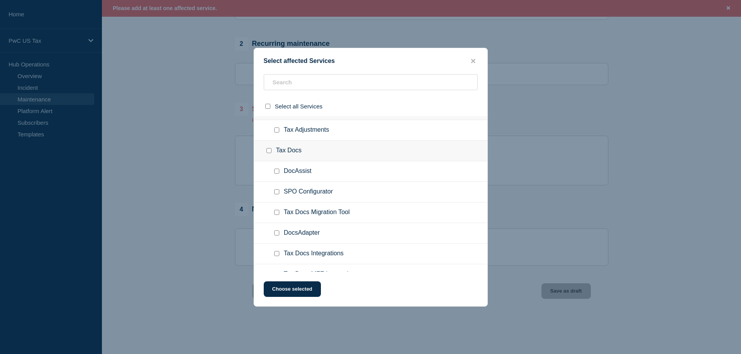
click at [277, 214] on input "Tax Docs Migration Tool checkbox" at bounding box center [276, 212] width 5 height 5
checkbox input "true"
click at [287, 292] on button "Choose selected" at bounding box center [292, 290] width 57 height 16
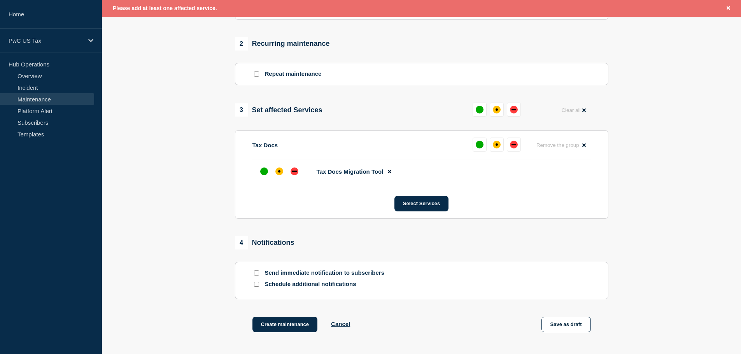
click at [646, 226] on section "1 Provide details Title (required) DMS Legacy Migration Application - Planned E…" at bounding box center [421, 61] width 639 height 581
drag, startPoint x: 573, startPoint y: 325, endPoint x: 579, endPoint y: 331, distance: 8.8
click at [579, 331] on button "Save as draft" at bounding box center [565, 325] width 49 height 16
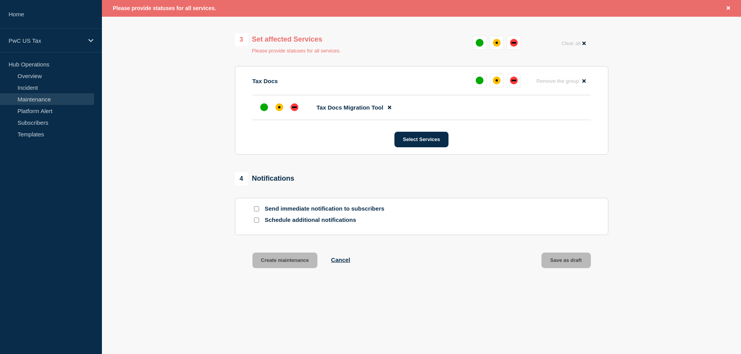
scroll to position [387, 0]
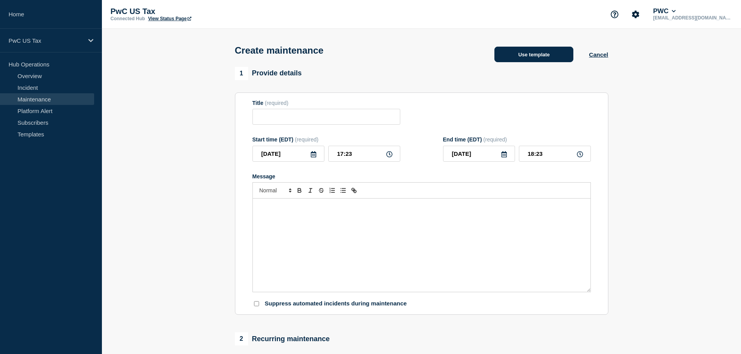
click at [527, 60] on button "Use template" at bounding box center [533, 55] width 79 height 16
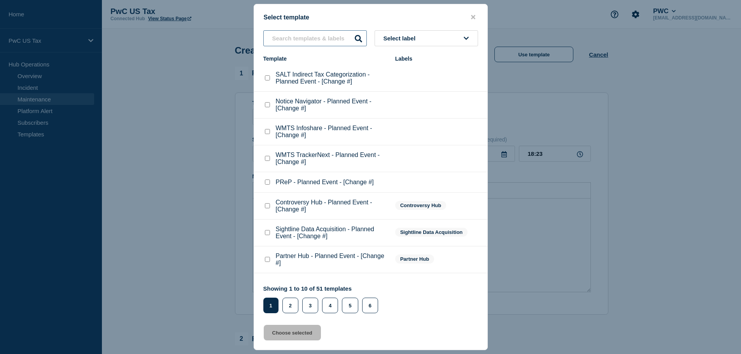
click at [342, 41] on input "text" at bounding box center [314, 38] width 103 height 16
click at [471, 16] on icon "close button" at bounding box center [473, 17] width 4 height 6
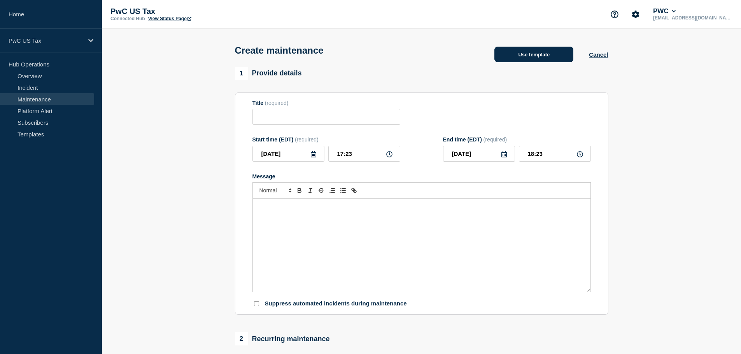
click at [524, 54] on button "Use template" at bounding box center [533, 55] width 79 height 16
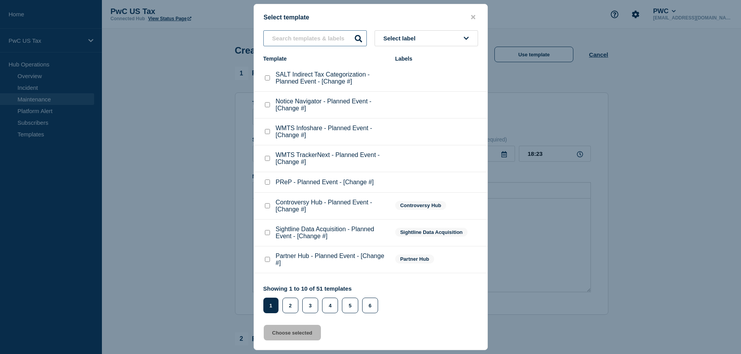
click at [296, 42] on input "text" at bounding box center [314, 38] width 103 height 16
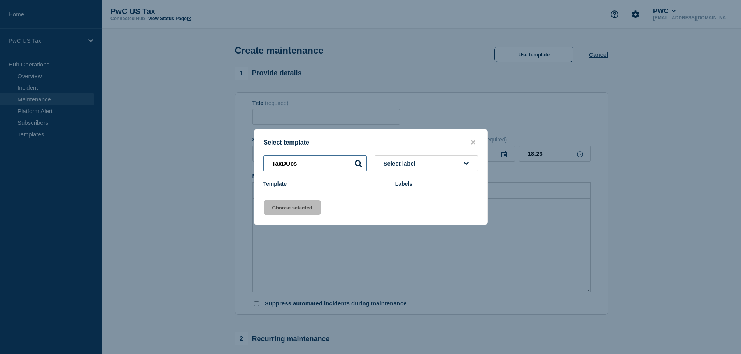
click at [282, 165] on input "TaxDOcs" at bounding box center [314, 164] width 103 height 16
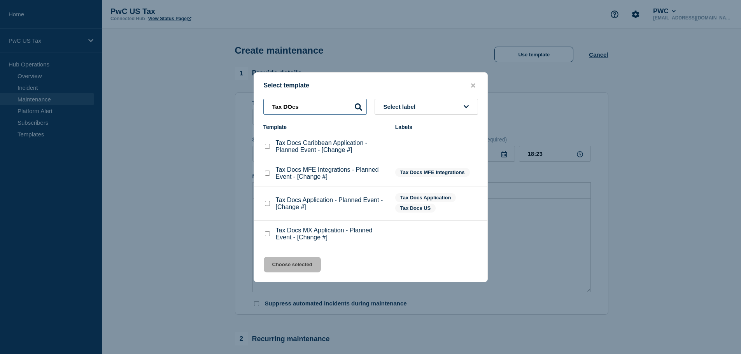
type input "Tax DOcs"
click at [297, 234] on p "Tax Docs MX Application - Planned Event - [Change #]" at bounding box center [332, 234] width 112 height 14
click at [283, 233] on p "Tax Docs MX Application - Planned Event - [Change #]" at bounding box center [332, 234] width 112 height 14
click at [271, 234] on div "Tax Docs MX Application - Planned Event - [Change #]" at bounding box center [325, 234] width 124 height 14
click at [268, 235] on checkbox"] "Tax Docs MX Application - Planned Event - [Change #] checkbox" at bounding box center [267, 233] width 5 height 5
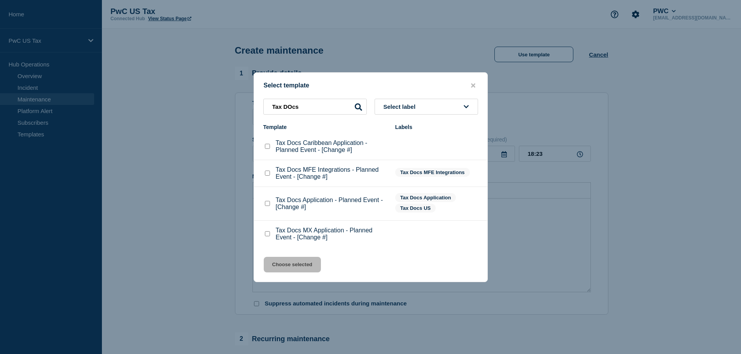
checkbox checkbox"] "true"
click at [292, 259] on button "Choose selected" at bounding box center [292, 265] width 57 height 16
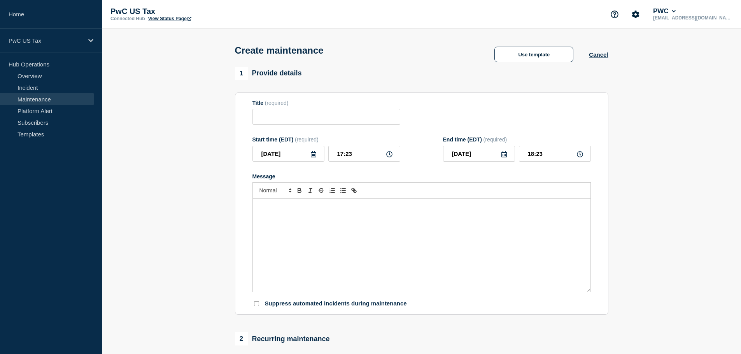
type input "Tax Docs MX Application - Planned Event - [Change #]"
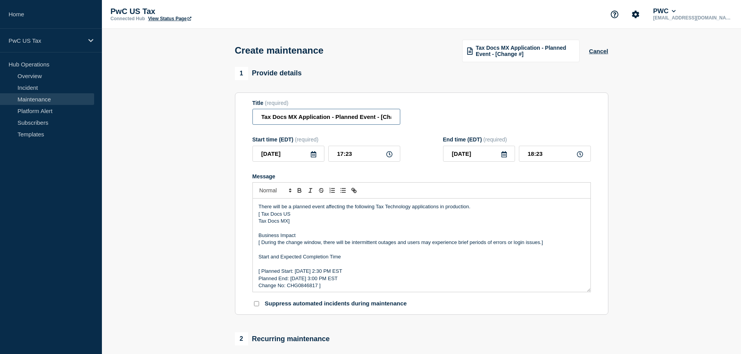
drag, startPoint x: 332, startPoint y: 119, endPoint x: 261, endPoint y: 122, distance: 70.8
click at [261, 122] on input "Tax Docs MX Application - Planned Event - [Change #]" at bounding box center [326, 117] width 148 height 16
click at [278, 123] on input "Tax Docs MX Application - Planned Event - [Change #]" at bounding box center [326, 117] width 148 height 16
drag, startPoint x: 263, startPoint y: 117, endPoint x: 392, endPoint y: 125, distance: 130.1
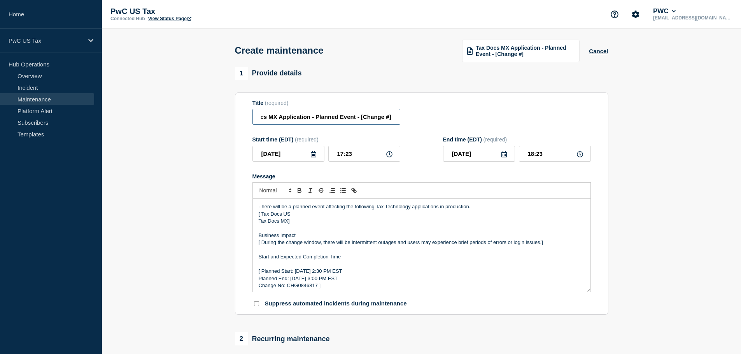
click at [392, 125] on input "Tax Docs MX Application - Planned Event - [Change #]" at bounding box center [326, 117] width 148 height 16
click at [438, 272] on p "[ Planned Start: [DATE] 2:30 PM EST" at bounding box center [422, 271] width 326 height 7
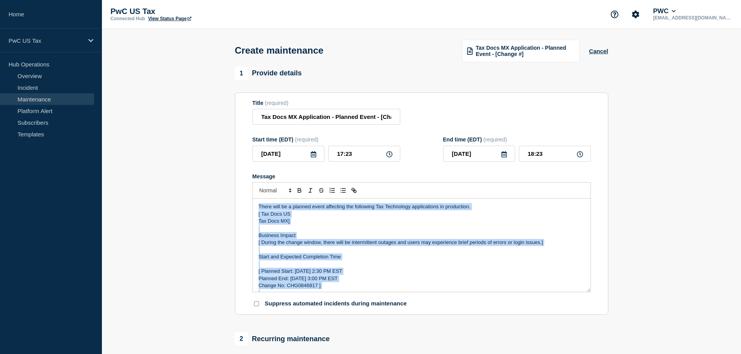
copy div "There will be a planned event affecting the following Tax Technology applicatio…"
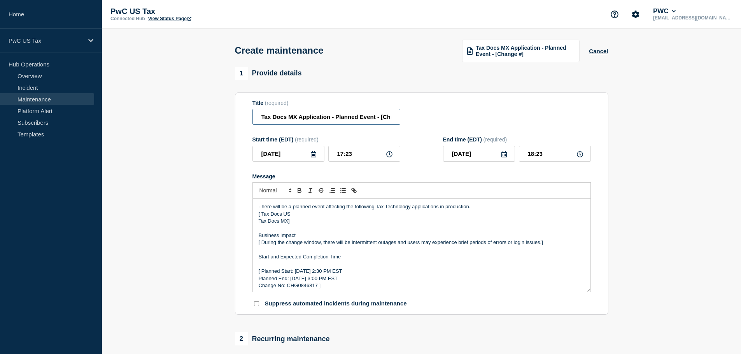
scroll to position [0, 20]
drag, startPoint x: 261, startPoint y: 117, endPoint x: 396, endPoint y: 121, distance: 134.6
click at [396, 121] on input "Tax Docs MX Application - Planned Event - [Change #]" at bounding box center [326, 117] width 148 height 16
click at [396, 264] on p "Message" at bounding box center [422, 264] width 326 height 7
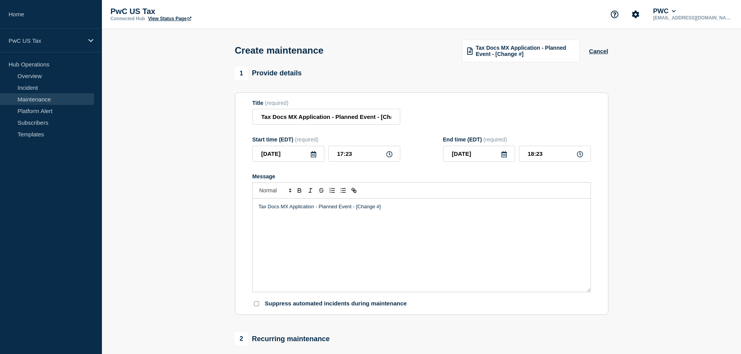
click at [435, 228] on div "Tax Docs MX Application - Planned Event - [Change #]" at bounding box center [422, 245] width 338 height 93
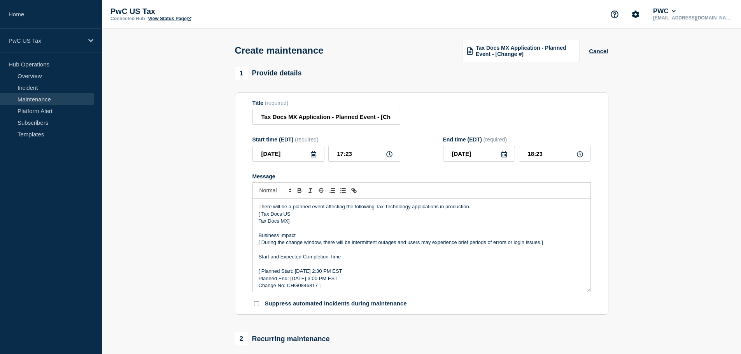
scroll to position [5, 0]
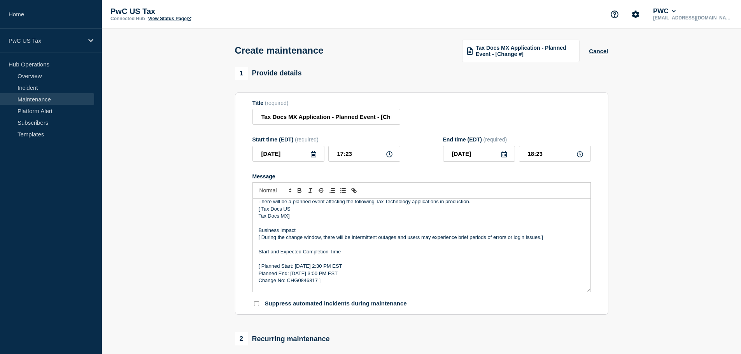
click at [625, 178] on section "1 Provide details Title (required) Tax Docs MX Application - Planned Event - [C…" at bounding box center [421, 357] width 639 height 581
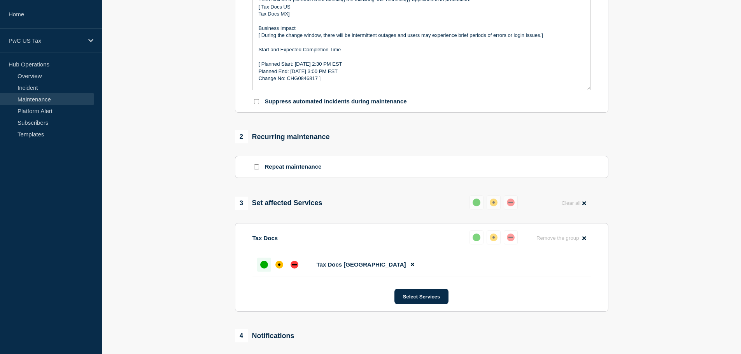
scroll to position [201, 0]
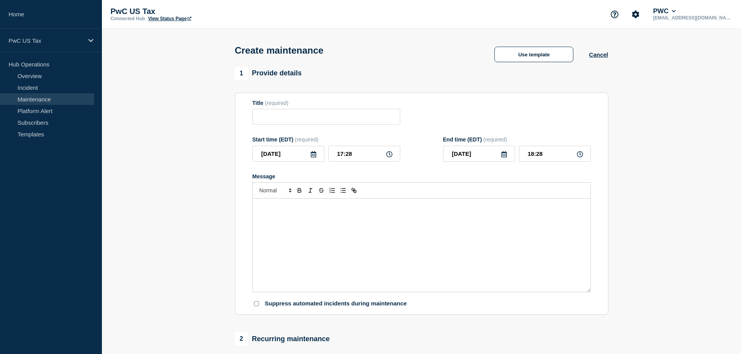
click at [41, 96] on link "Maintenance" at bounding box center [47, 99] width 94 height 12
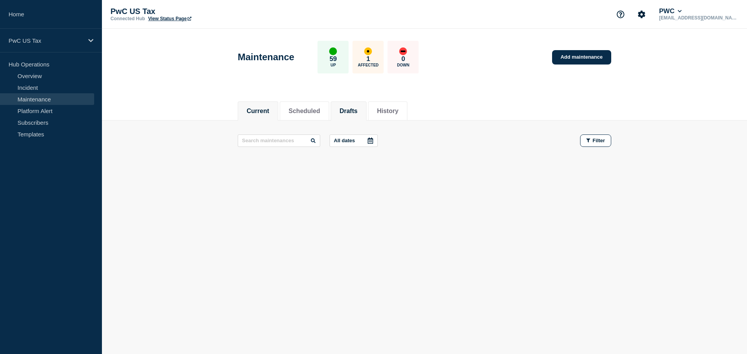
click at [357, 108] on button "Drafts" at bounding box center [349, 111] width 18 height 7
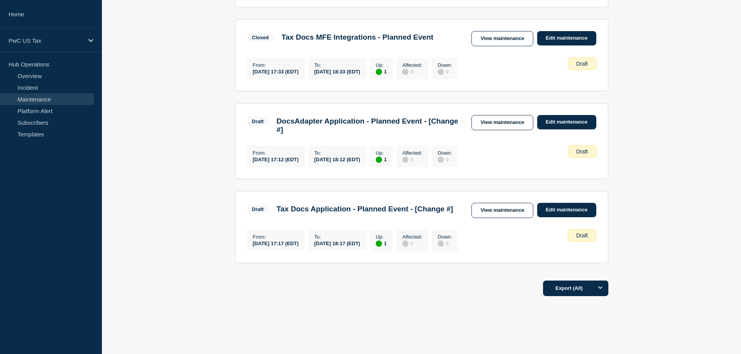
scroll to position [190, 0]
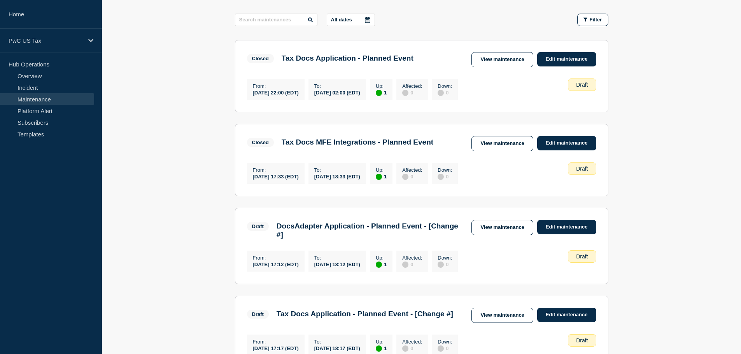
scroll to position [120, 0]
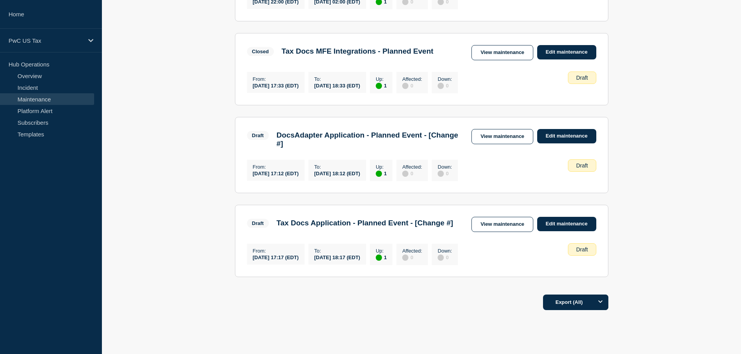
scroll to position [254, 0]
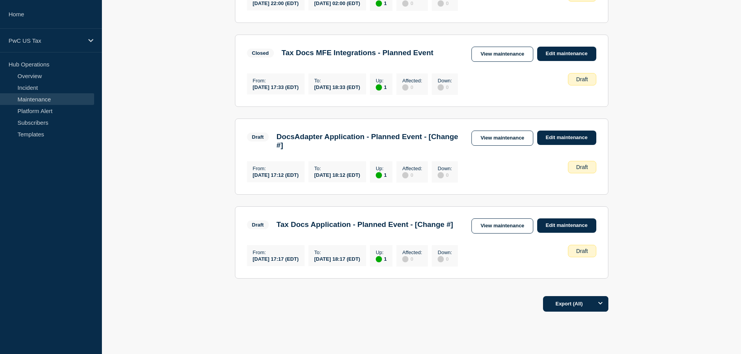
scroll to position [211, 0]
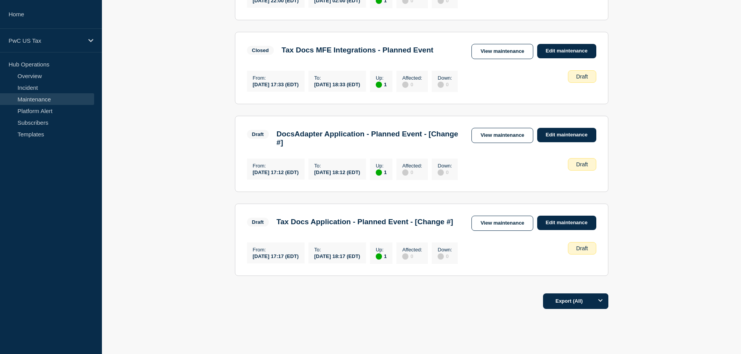
scroll to position [226, 0]
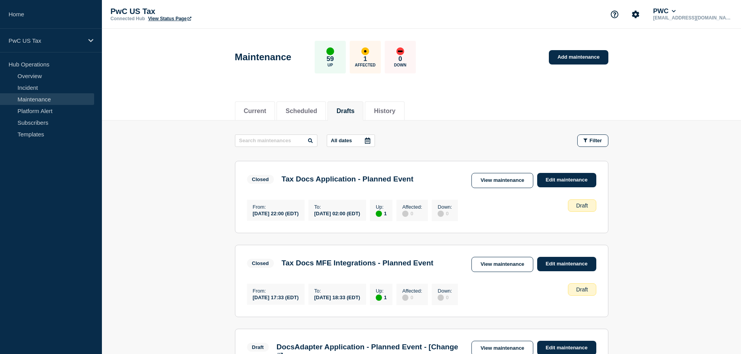
click at [381, 58] on div "1 Affected" at bounding box center [365, 57] width 31 height 33
click at [369, 53] on div "affected" at bounding box center [365, 51] width 8 height 8
click at [378, 61] on div "1 Affected" at bounding box center [365, 57] width 31 height 33
click at [395, 114] on button "History" at bounding box center [384, 111] width 21 height 7
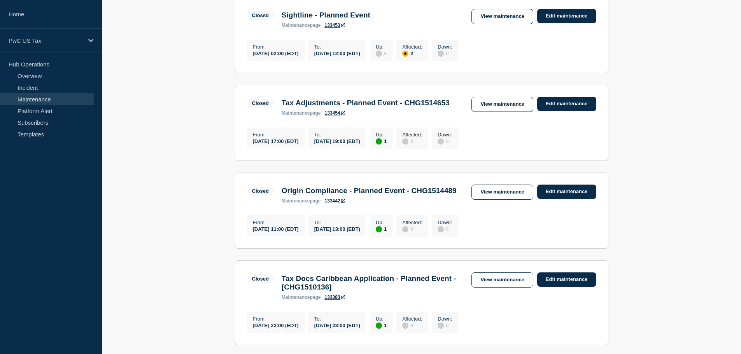
scroll to position [563, 0]
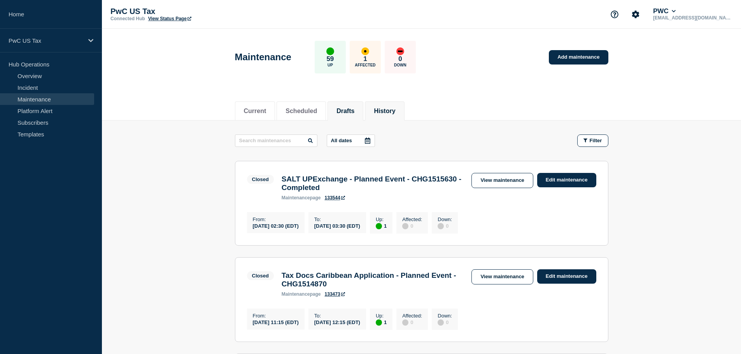
click at [343, 112] on li "Drafts" at bounding box center [345, 111] width 36 height 19
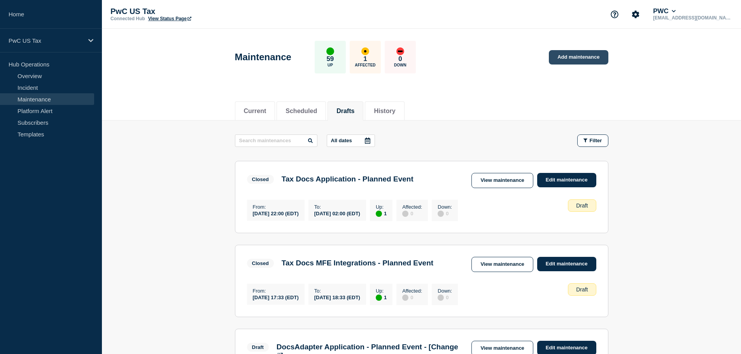
click at [590, 60] on link "Add maintenance" at bounding box center [578, 57] width 59 height 14
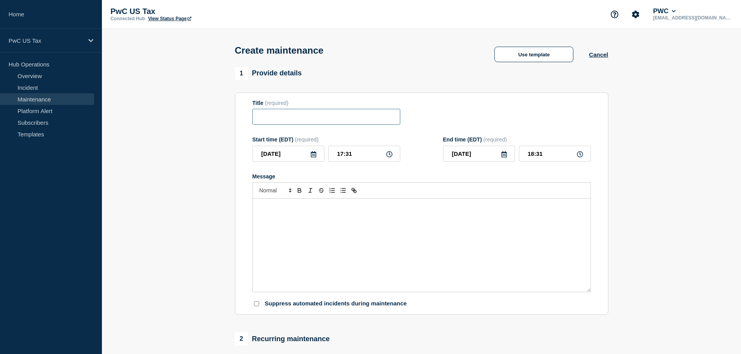
click at [345, 118] on input "Title" at bounding box center [326, 117] width 148 height 16
paste input "Tax Docs MX Application - Planned Event - [Change #]"
drag, startPoint x: 272, startPoint y: 119, endPoint x: 238, endPoint y: 119, distance: 33.8
click at [238, 119] on section "Title (required) Tax Docs MX Application - Planned Event - [Change #] Start tim…" at bounding box center [421, 204] width 373 height 223
click at [284, 117] on input "Tax Docs MX Application - Planned Event - [Change #]" at bounding box center [326, 117] width 148 height 16
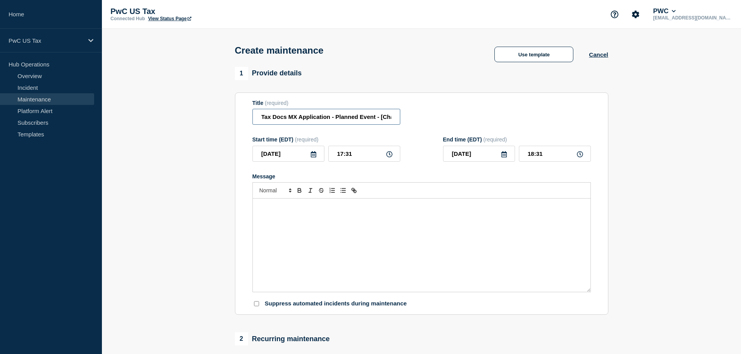
drag, startPoint x: 297, startPoint y: 118, endPoint x: 235, endPoint y: 122, distance: 62.4
click at [235, 122] on section "Title (required) Tax Docs MX Application - Planned Event - [Change #] Start tim…" at bounding box center [421, 204] width 373 height 223
type input "DMS Legacy Application - Planned Event - [Change #]"
click at [292, 237] on div "Message" at bounding box center [422, 245] width 338 height 93
click at [304, 245] on div "Message" at bounding box center [422, 245] width 338 height 93
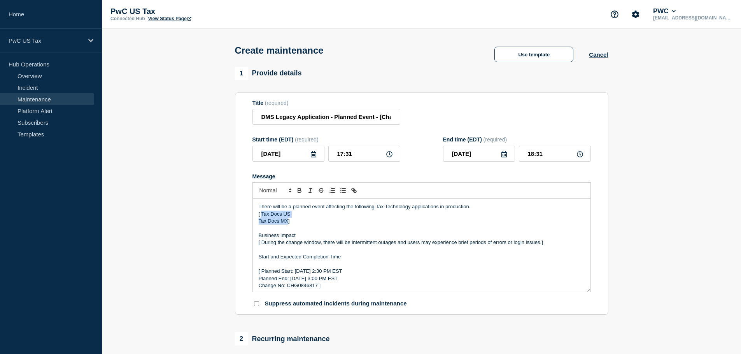
drag, startPoint x: 287, startPoint y: 221, endPoint x: 262, endPoint y: 219, distance: 25.0
click at [262, 219] on div "There will be a planned event affecting the following Tax Technology applicatio…" at bounding box center [422, 245] width 338 height 93
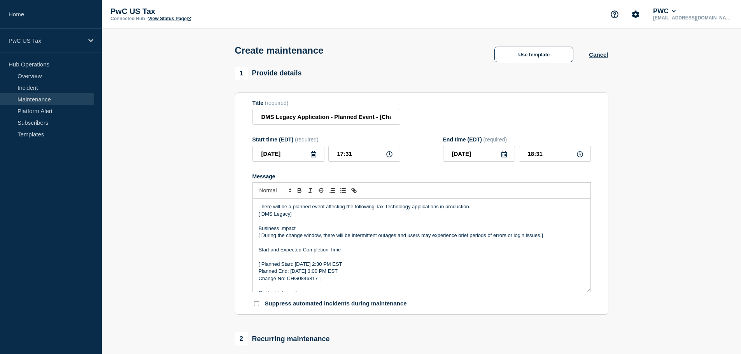
click at [339, 267] on p "[ Planned Start: Tuesday, August 23th 2:30 PM EST" at bounding box center [422, 264] width 326 height 7
click at [346, 267] on p "[ Planned Start: Tuesday, August 26th 2:30 PM EST" at bounding box center [422, 264] width 326 height 7
click at [354, 264] on p "[ Planned Start: Tuesday, August 26th 10:30 PM EST" at bounding box center [422, 264] width 326 height 7
click at [335, 274] on p "Planned End: Tuesday, August 23th 3:00 PM EST" at bounding box center [422, 271] width 326 height 7
click at [344, 273] on p "Planned End: Tuesday, August 27th 3:00 PM EST" at bounding box center [422, 271] width 326 height 7
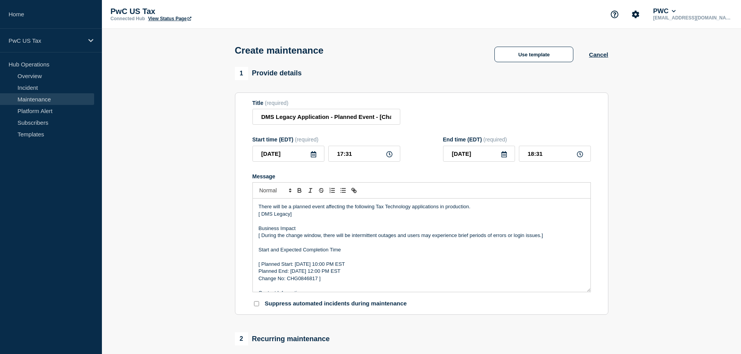
click at [352, 273] on p "Planned End: Tuesday, August 27th 12:00 PM EST" at bounding box center [422, 271] width 326 height 7
click at [298, 280] on p "Change No: CHG0846817 ]" at bounding box center [422, 278] width 326 height 7
click at [320, 278] on p "Change No: CHG1516602, ]" at bounding box center [422, 278] width 326 height 7
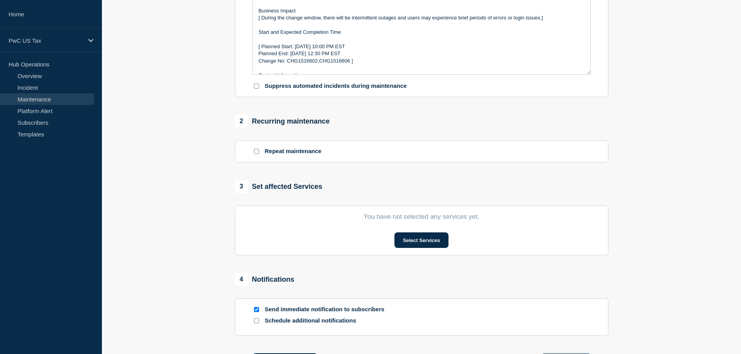
scroll to position [224, 0]
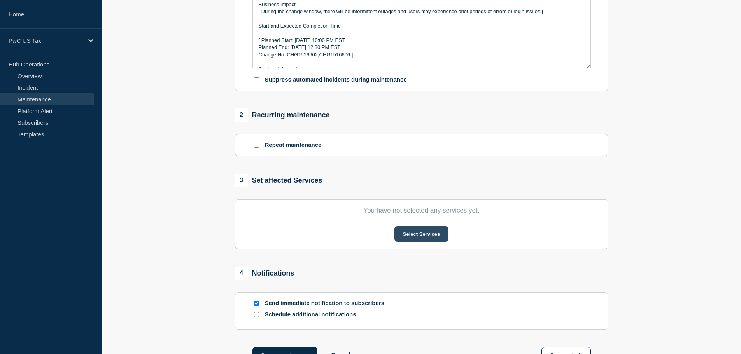
click at [428, 237] on button "Select Services" at bounding box center [421, 234] width 54 height 16
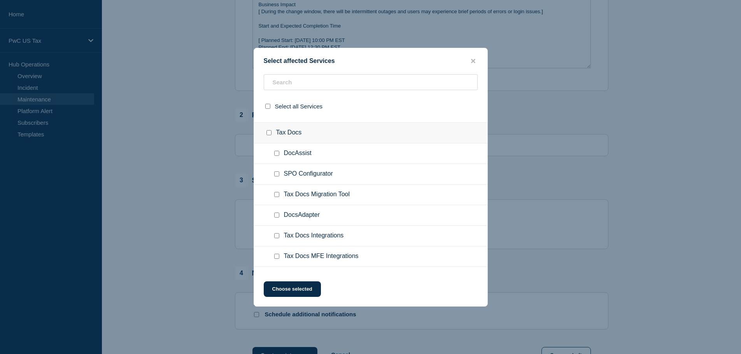
scroll to position [1173, 0]
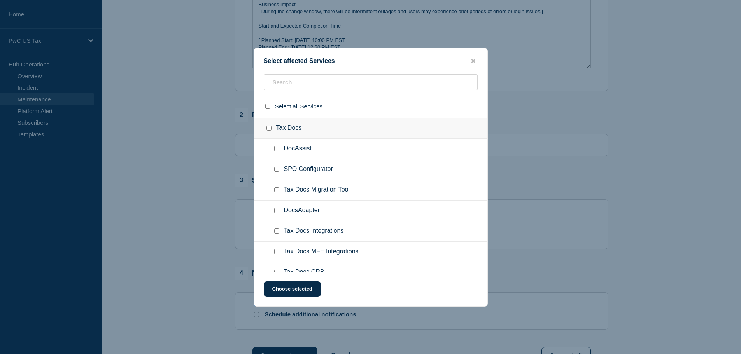
click at [280, 191] on div at bounding box center [278, 190] width 11 height 8
click at [277, 191] on input "Tax Docs Migration Tool checkbox" at bounding box center [276, 189] width 5 height 5
checkbox input "true"
click at [282, 287] on button "Choose selected" at bounding box center [292, 290] width 57 height 16
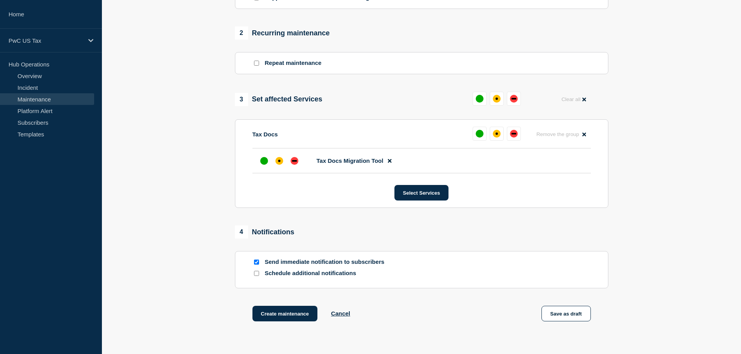
scroll to position [365, 0]
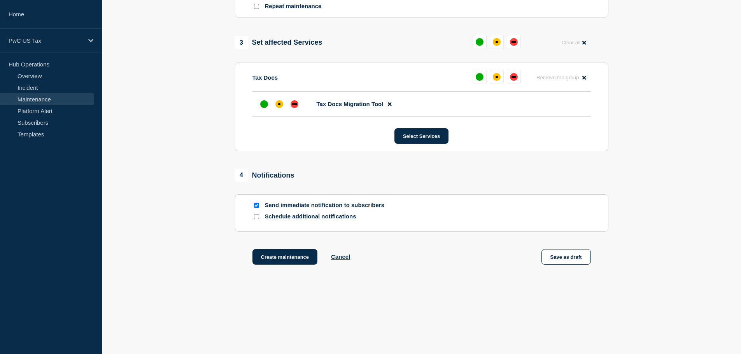
click at [256, 206] on input "Send immediate notification to subscribers" at bounding box center [256, 205] width 5 height 5
checkbox input "false"
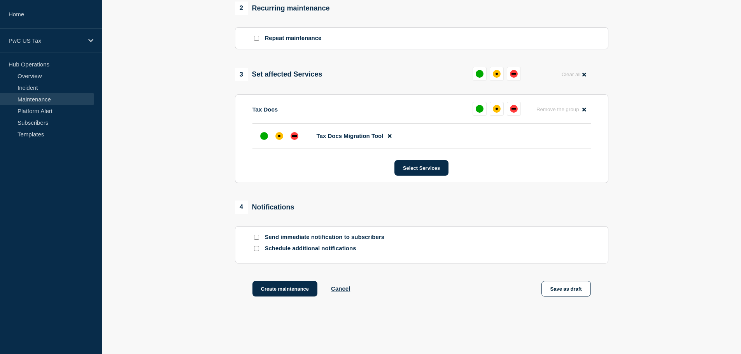
scroll to position [332, 0]
click at [563, 292] on button "Save as draft" at bounding box center [565, 288] width 49 height 16
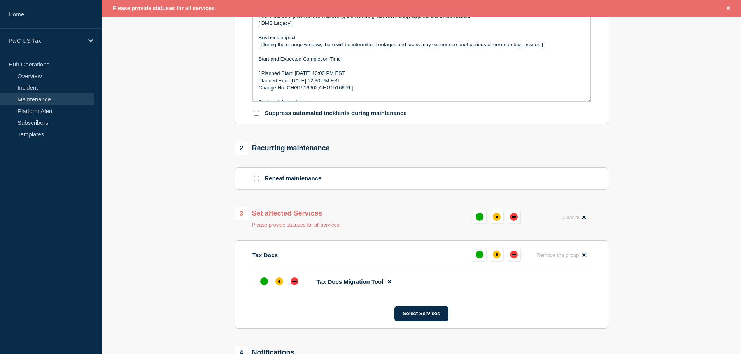
scroll to position [206, 0]
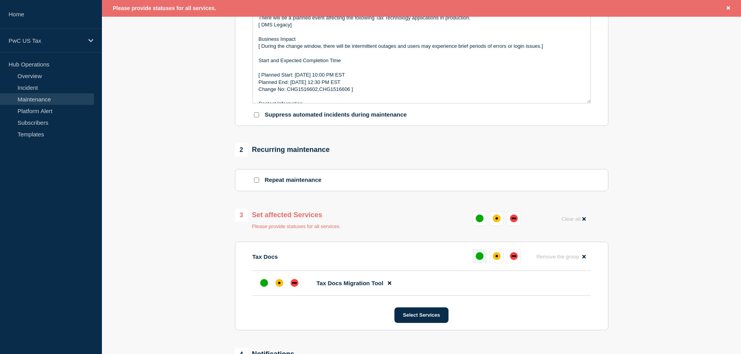
click at [481, 255] on div "up" at bounding box center [480, 256] width 8 height 8
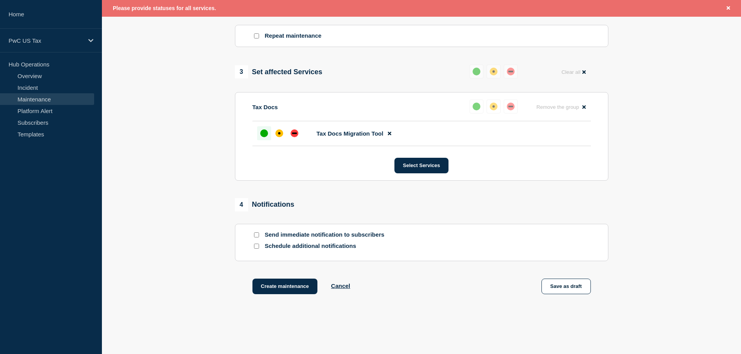
scroll to position [361, 0]
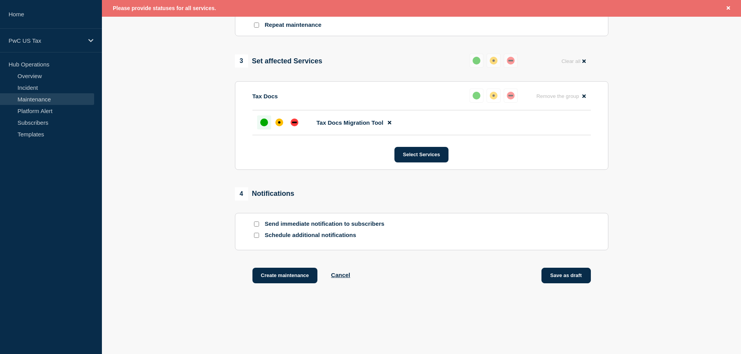
click at [573, 278] on button "Save as draft" at bounding box center [565, 276] width 49 height 16
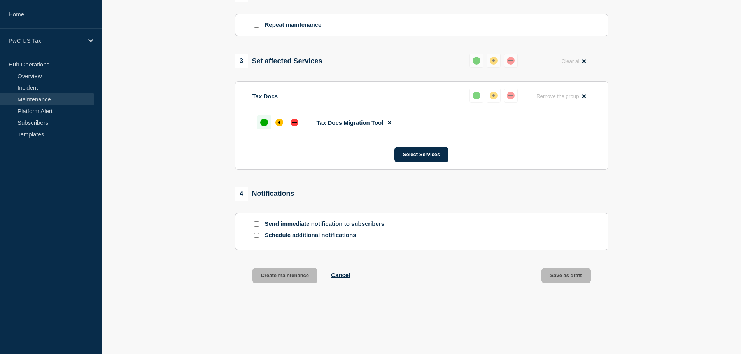
scroll to position [345, 0]
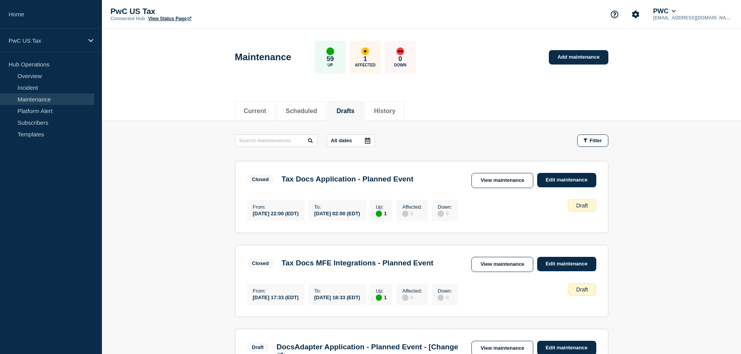
click at [354, 111] on button "Drafts" at bounding box center [345, 111] width 18 height 7
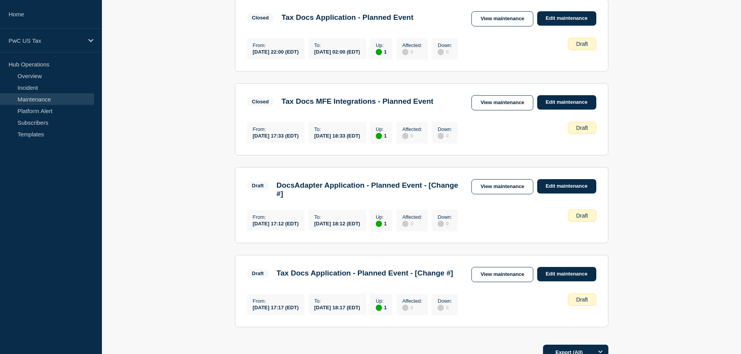
scroll to position [180, 0]
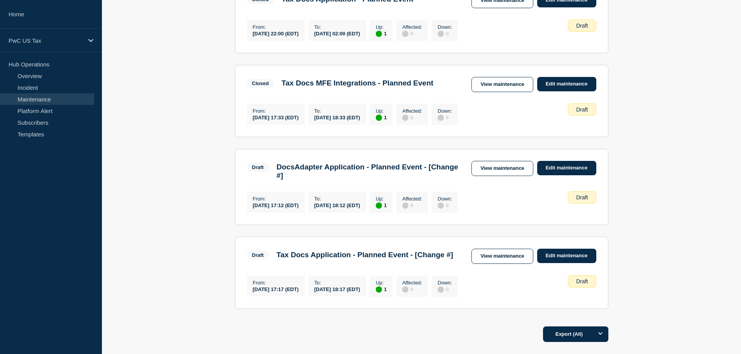
drag, startPoint x: 746, startPoint y: 88, endPoint x: 735, endPoint y: 189, distance: 101.3
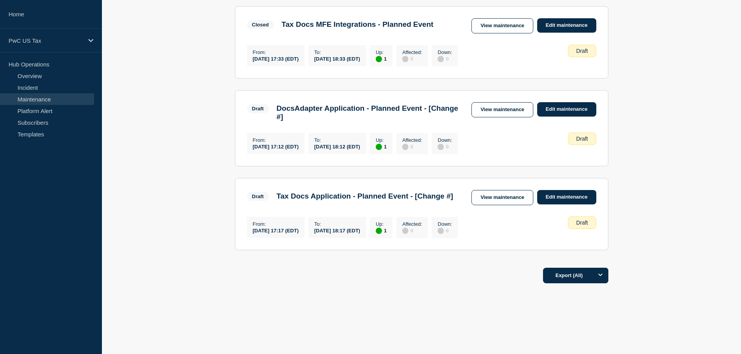
scroll to position [243, 0]
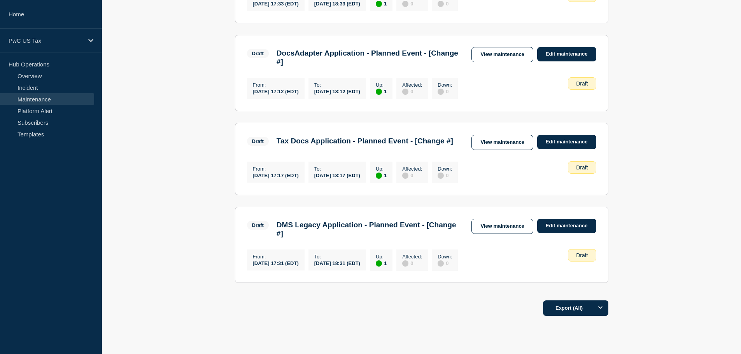
scroll to position [293, 0]
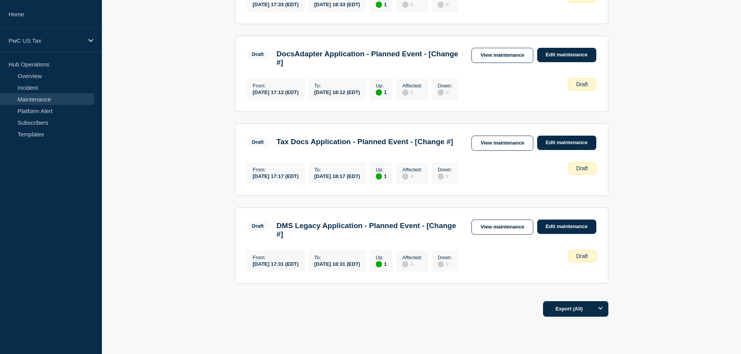
click at [654, 102] on main "All dates Filter Closed 1 Up Tax Docs Application - Planned Event From [DATE] 2…" at bounding box center [421, 61] width 639 height 468
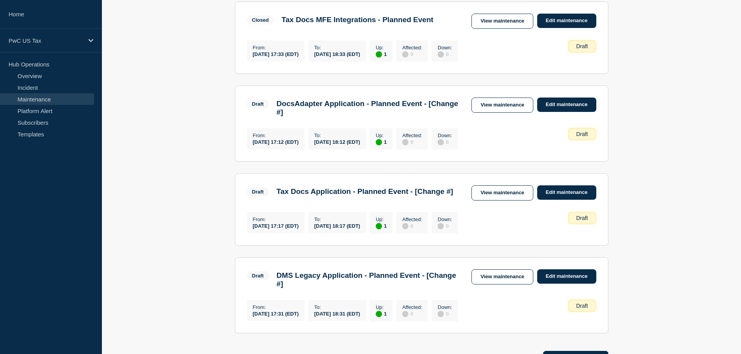
scroll to position [238, 0]
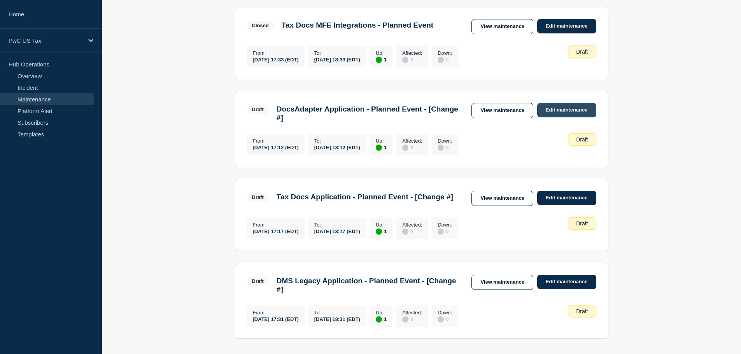
click at [562, 112] on link "Edit maintenance" at bounding box center [566, 110] width 59 height 14
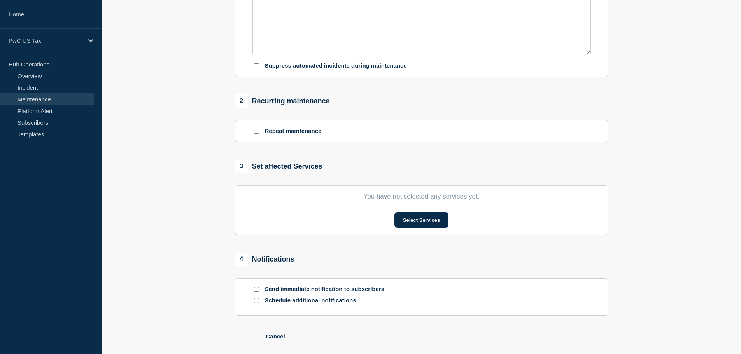
type input "DocsAdapter Application - Planned Event - [Change #]"
type input "17:12"
type input "18:12"
checkbox input "false"
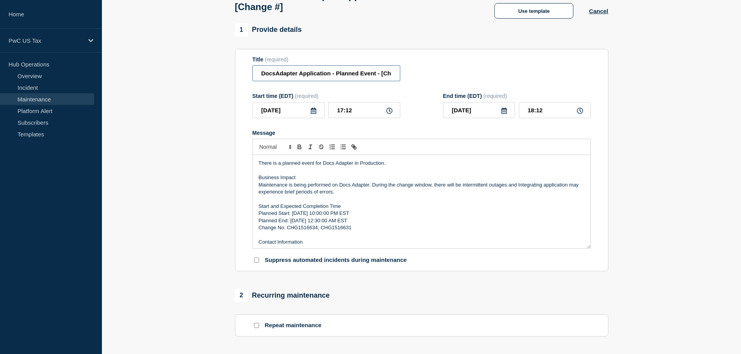
scroll to position [0, 20]
drag, startPoint x: 347, startPoint y: 77, endPoint x: 445, endPoint y: 74, distance: 98.4
click at [445, 74] on div "Title (required) DocsAdapter Application - Planned Event - [Change #]" at bounding box center [421, 68] width 338 height 25
drag, startPoint x: 354, startPoint y: 235, endPoint x: 289, endPoint y: 233, distance: 65.0
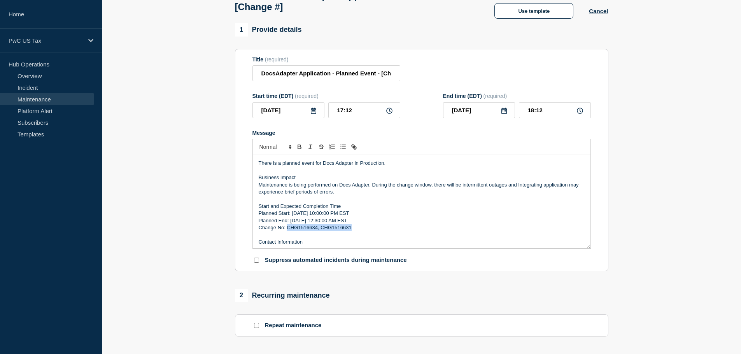
click at [289, 231] on p "Change No: CHG1516634, CHG1516631" at bounding box center [422, 227] width 326 height 7
copy p "CHG1516634, CHG1516631"
click at [472, 68] on div "Title (required) DocsAdapter Application - Planned Event - [Change #]" at bounding box center [421, 68] width 338 height 25
drag, startPoint x: 356, startPoint y: 76, endPoint x: 391, endPoint y: 76, distance: 35.0
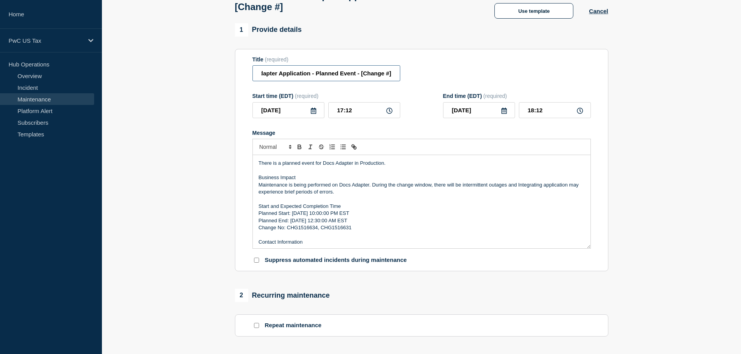
click at [391, 76] on input "DocsAdapter Application - Planned Event - [Change #]" at bounding box center [326, 73] width 148 height 16
click at [390, 76] on input "DocsAdapter Application - Planned Event - [Change #]" at bounding box center [326, 73] width 148 height 16
paste input "CHG1516634, CHG1516631"
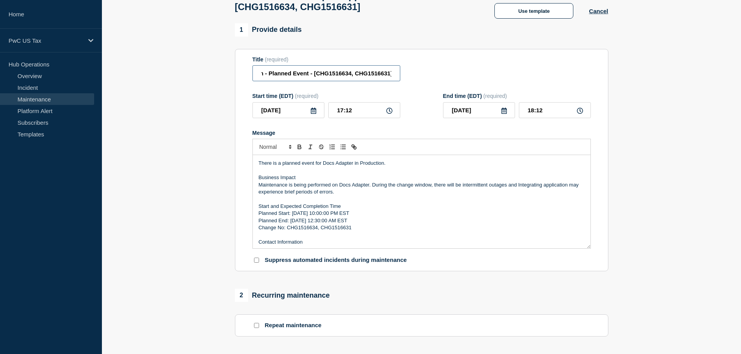
type input "DocsAdapter Application - Planned Event - [CHG1516634, CHG1516631]"
click at [652, 71] on section "1 Provide details Title (required) DocsAdapter Application - Planned Event - [C…" at bounding box center [421, 313] width 639 height 581
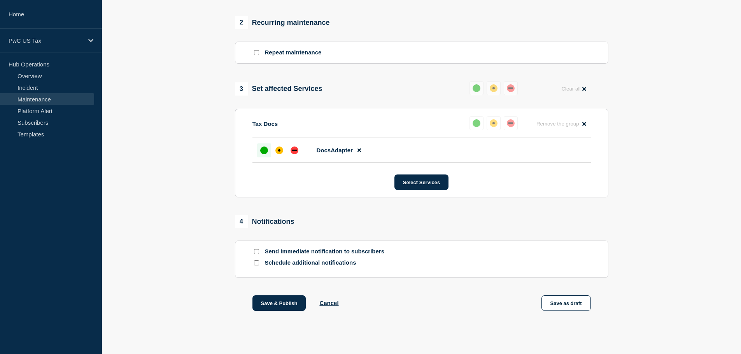
scroll to position [339, 0]
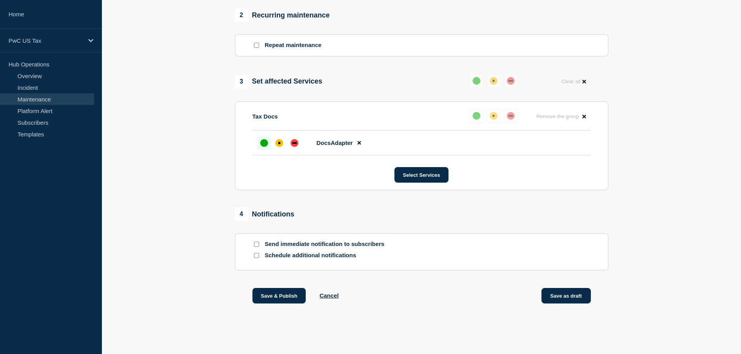
click at [566, 296] on button "Save as draft" at bounding box center [565, 296] width 49 height 16
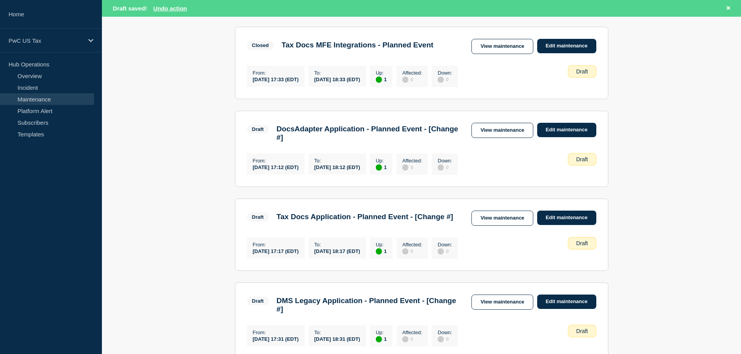
scroll to position [238, 0]
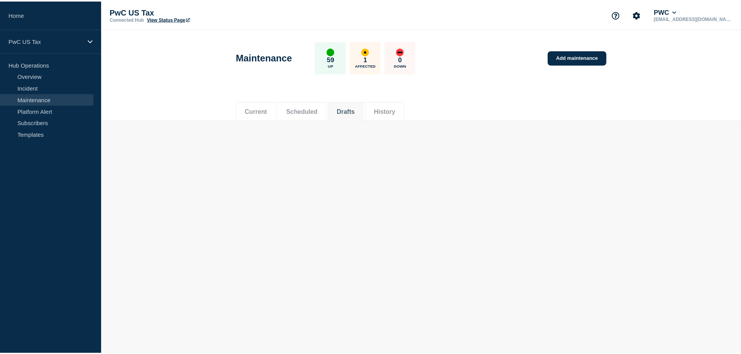
scroll to position [221, 0]
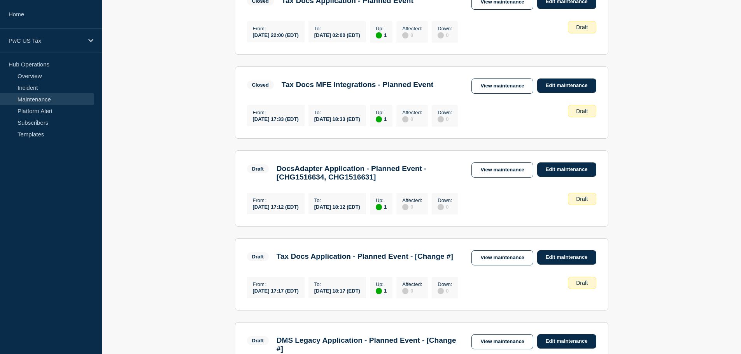
scroll to position [193, 0]
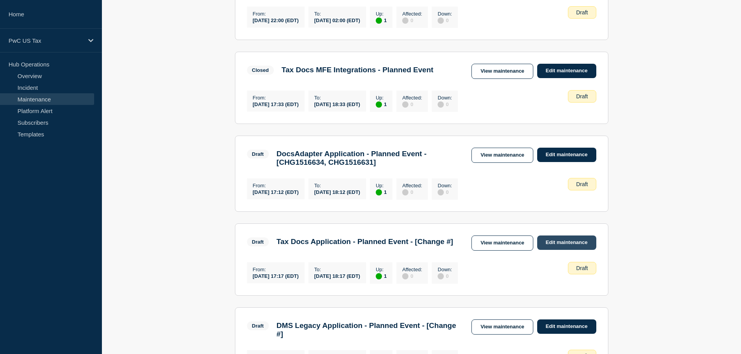
click at [555, 250] on link "Edit maintenance" at bounding box center [566, 243] width 59 height 14
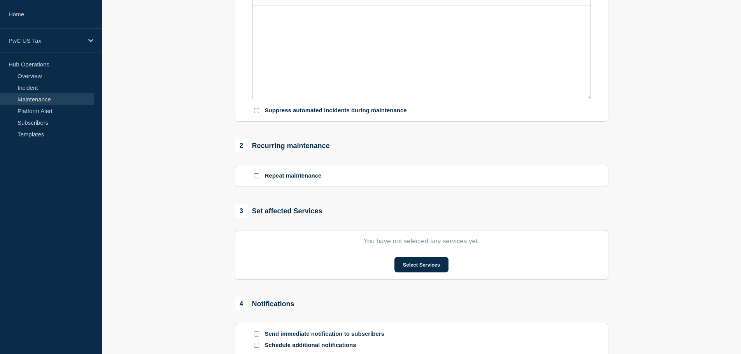
type input "Tax Docs Application - Planned Event - [Change #]"
type input "17:17"
type input "18:17"
checkbox input "false"
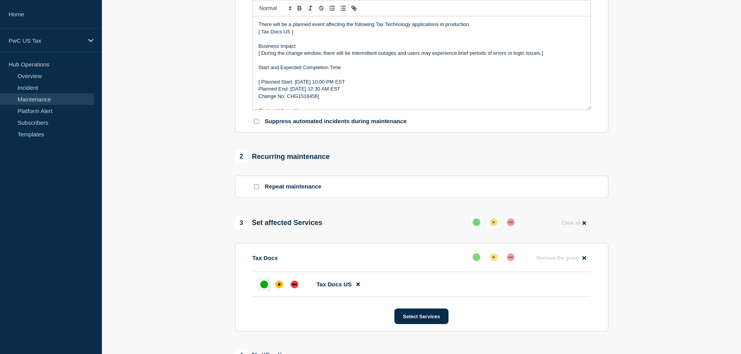
click at [313, 100] on p "Change No: CHG1516456]" at bounding box center [422, 96] width 326 height 7
paste div "Message"
click at [320, 97] on p "Change No: CHG1516456,]" at bounding box center [422, 96] width 326 height 7
click at [655, 113] on section "1 Provide details Title (required) Tax Docs Application - Planned Event - [Chan…" at bounding box center [421, 174] width 639 height 581
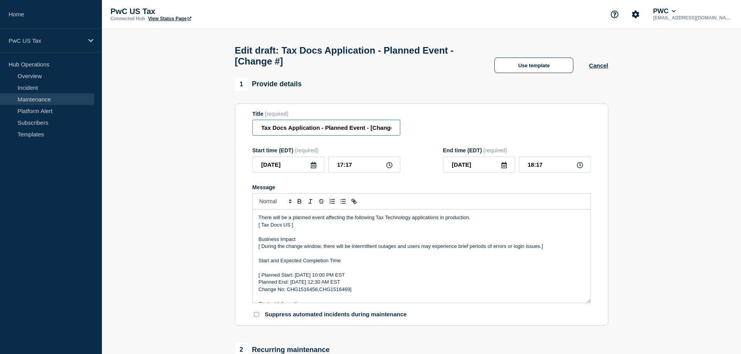
scroll to position [0, 9]
drag, startPoint x: 374, startPoint y: 133, endPoint x: 411, endPoint y: 131, distance: 37.4
click at [411, 131] on div "Title (required) Tax Docs Application - Planned Event - [Change #]" at bounding box center [421, 123] width 338 height 25
paste input "HG1516469"
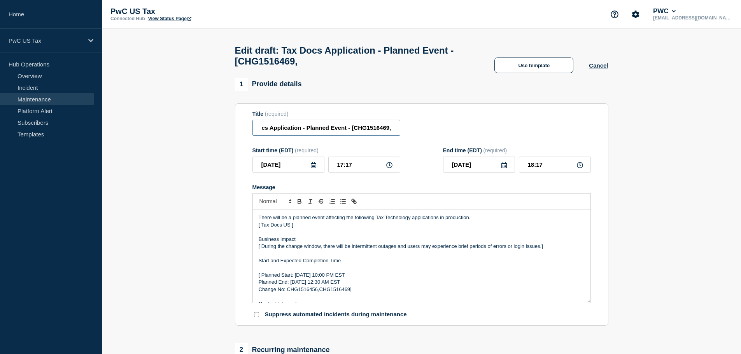
drag, startPoint x: 383, startPoint y: 132, endPoint x: 396, endPoint y: 131, distance: 12.5
click at [396, 131] on input "Tax Docs Application - Planned Event - [CHG1516469," at bounding box center [326, 128] width 148 height 16
click at [393, 131] on input "Tax Docs Application - Planned Event - [CHG1516469," at bounding box center [326, 128] width 148 height 16
paste input "CHG1516456"
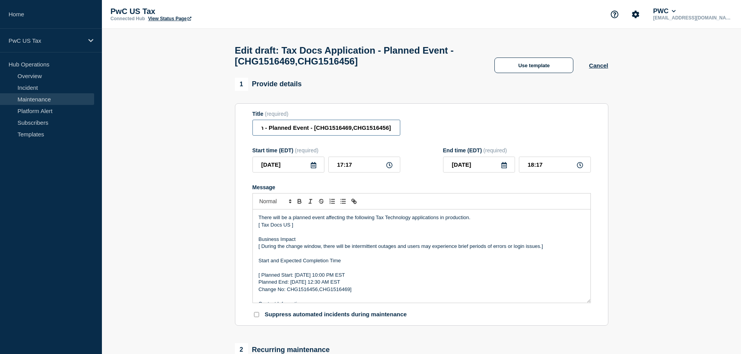
type input "Tax Docs Application - Planned Event - [CHG1516469,CHG1516456]"
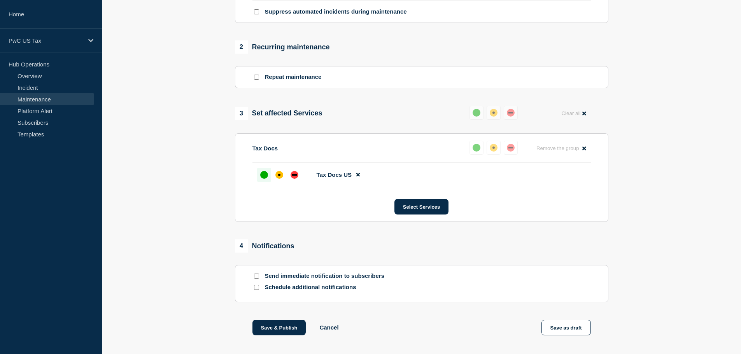
scroll to position [339, 0]
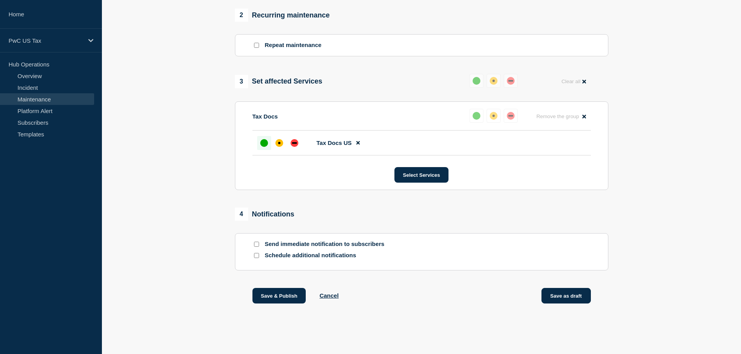
click at [575, 295] on button "Save as draft" at bounding box center [565, 296] width 49 height 16
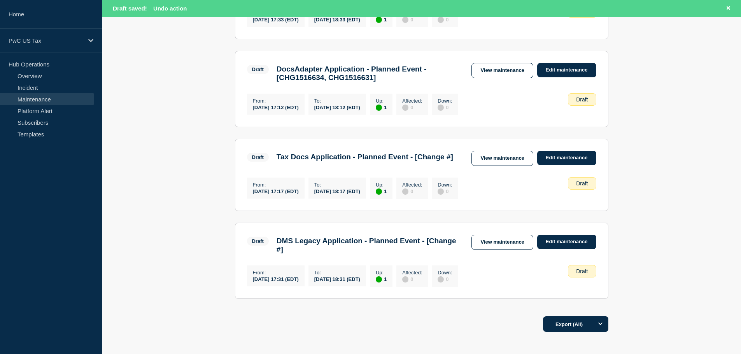
scroll to position [293, 0]
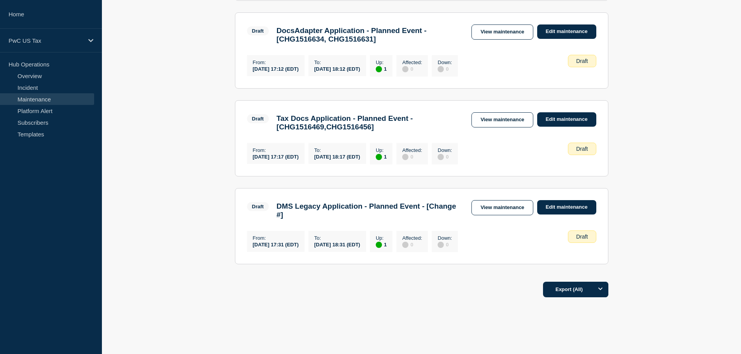
scroll to position [320, 0]
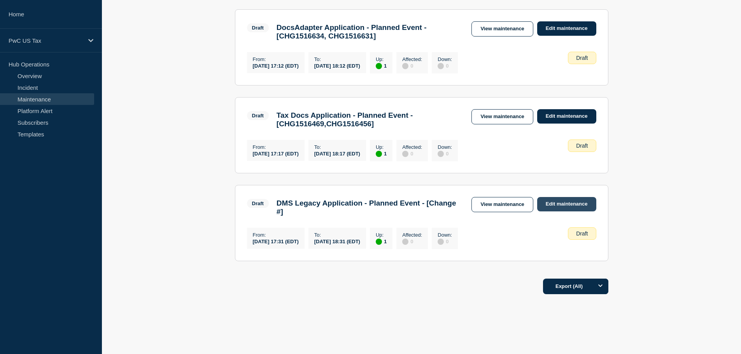
click at [567, 212] on link "Edit maintenance" at bounding box center [566, 204] width 59 height 14
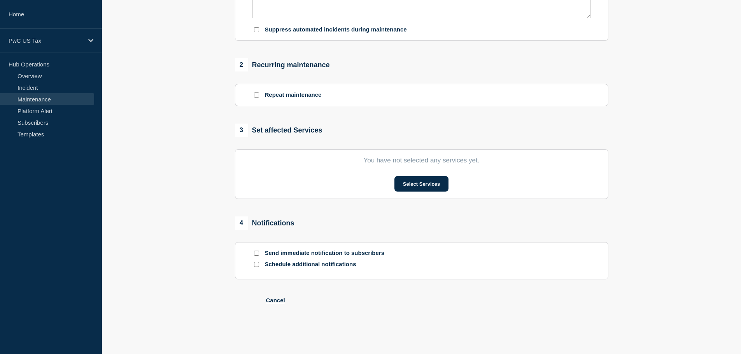
type input "DMS Legacy Application - Planned Event - [Change #]"
type input "17:31"
type input "18:31"
checkbox input "false"
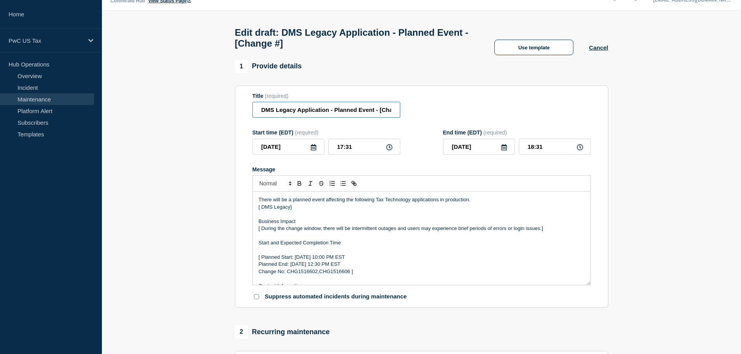
scroll to position [0, 19]
drag, startPoint x: 382, startPoint y: 113, endPoint x: 389, endPoint y: 114, distance: 6.6
click at [389, 114] on input "DMS Legacy Application - Planned Event - [Change #]" at bounding box center [326, 110] width 148 height 16
paste input "HG1516602"
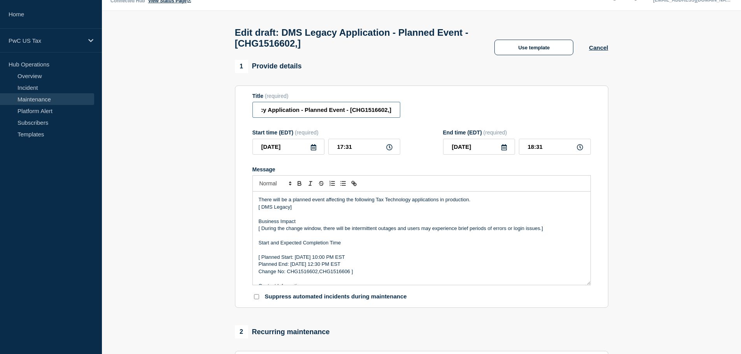
drag, startPoint x: 382, startPoint y: 114, endPoint x: 392, endPoint y: 114, distance: 10.1
click at [392, 114] on input "DMS Legacy Application - Planned Event - [CHG1516602,]" at bounding box center [326, 110] width 148 height 16
click at [389, 114] on input "DMS Legacy Application - Planned Event - [CHG1516602,]" at bounding box center [326, 110] width 148 height 16
paste input "CHG1516606"
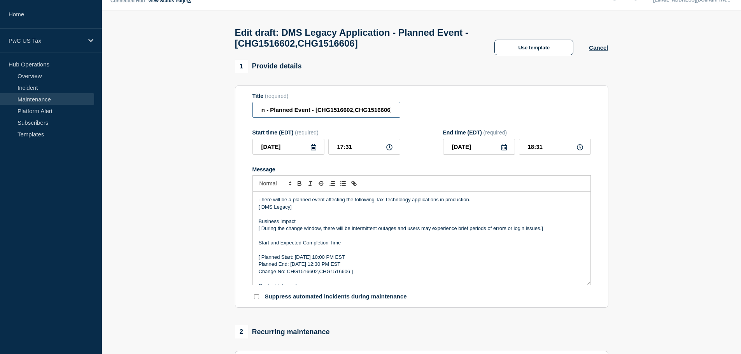
type input "DMS Legacy Application - Planned Event - [CHG1516602,CHG1516606]"
click at [679, 117] on section "1 Provide details Title (required) DMS Legacy Application - Planned Event - [CH…" at bounding box center [421, 350] width 639 height 581
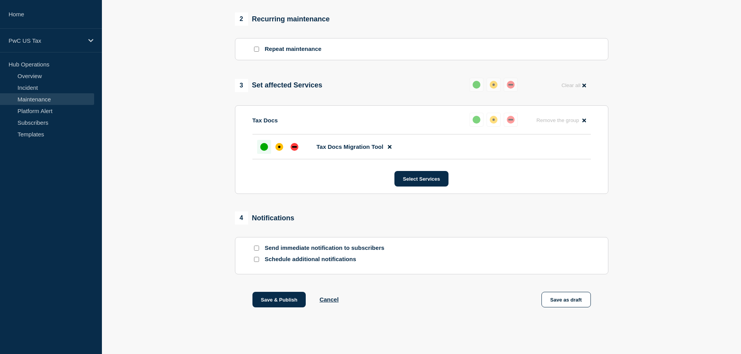
scroll to position [339, 0]
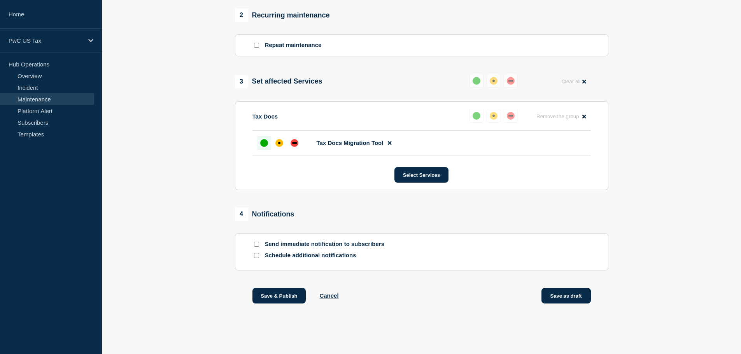
click at [576, 293] on button "Save as draft" at bounding box center [565, 296] width 49 height 16
